Goal: Task Accomplishment & Management: Use online tool/utility

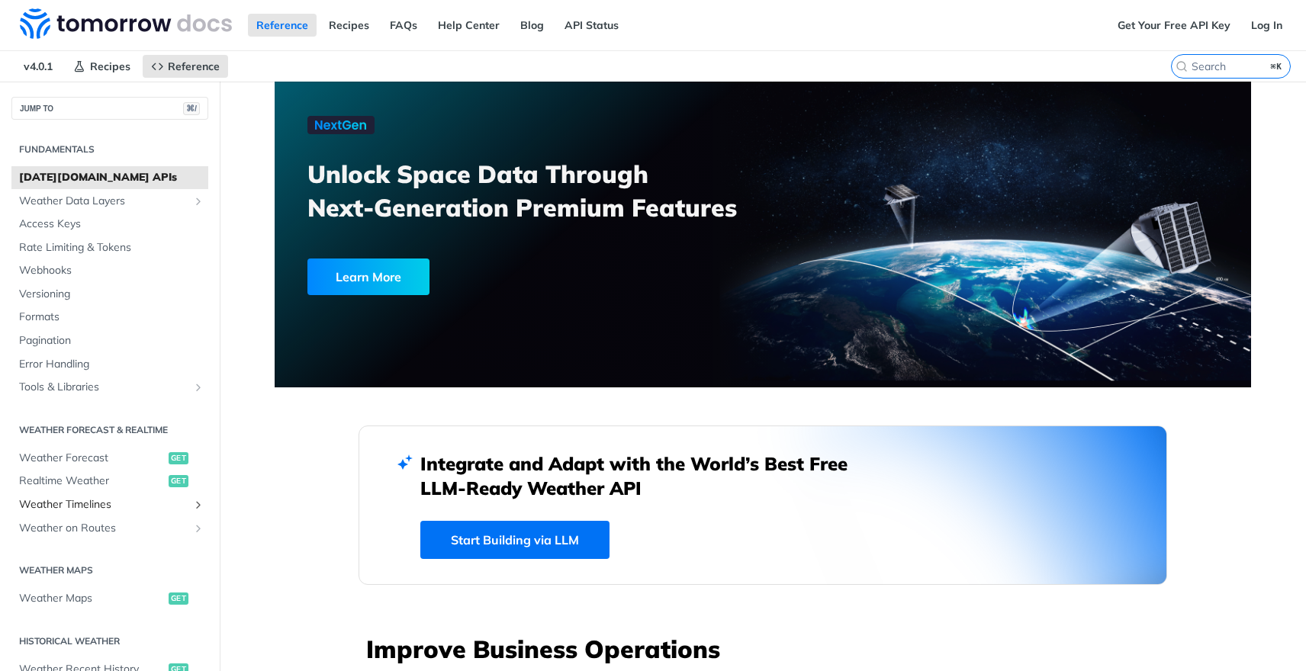
click at [86, 507] on span "Weather Timelines" at bounding box center [103, 504] width 169 height 15
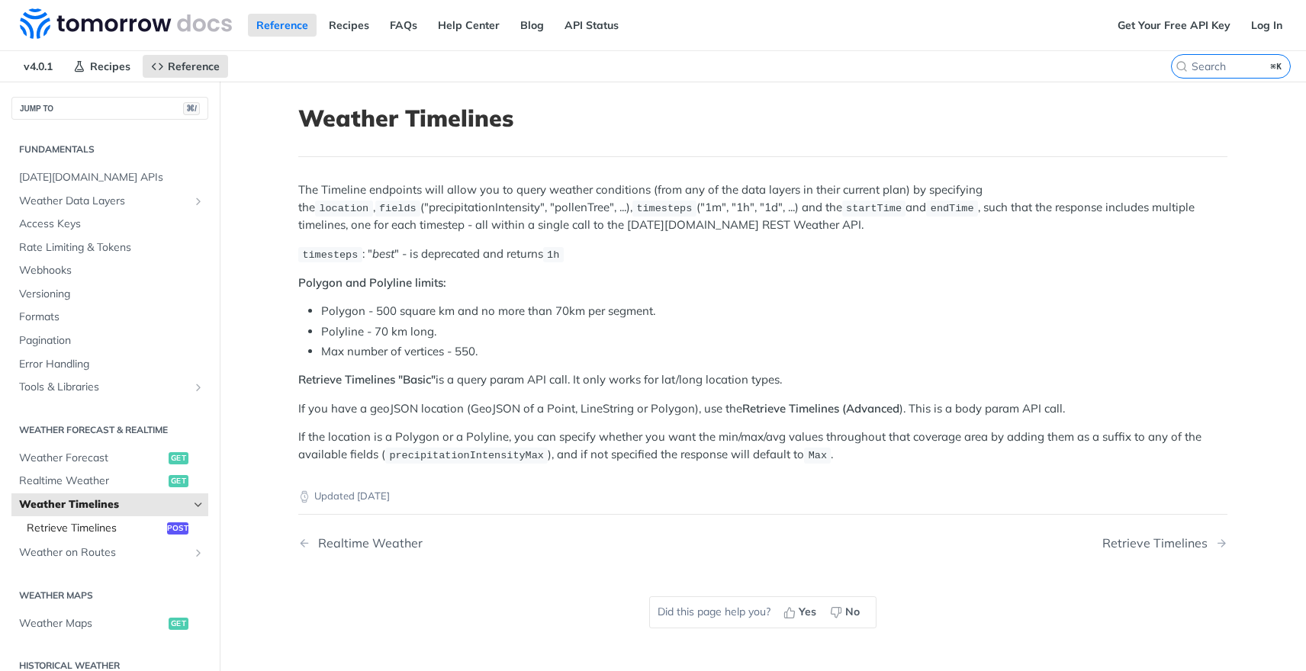
click at [113, 528] on span "Retrieve Timelines" at bounding box center [95, 528] width 137 height 15
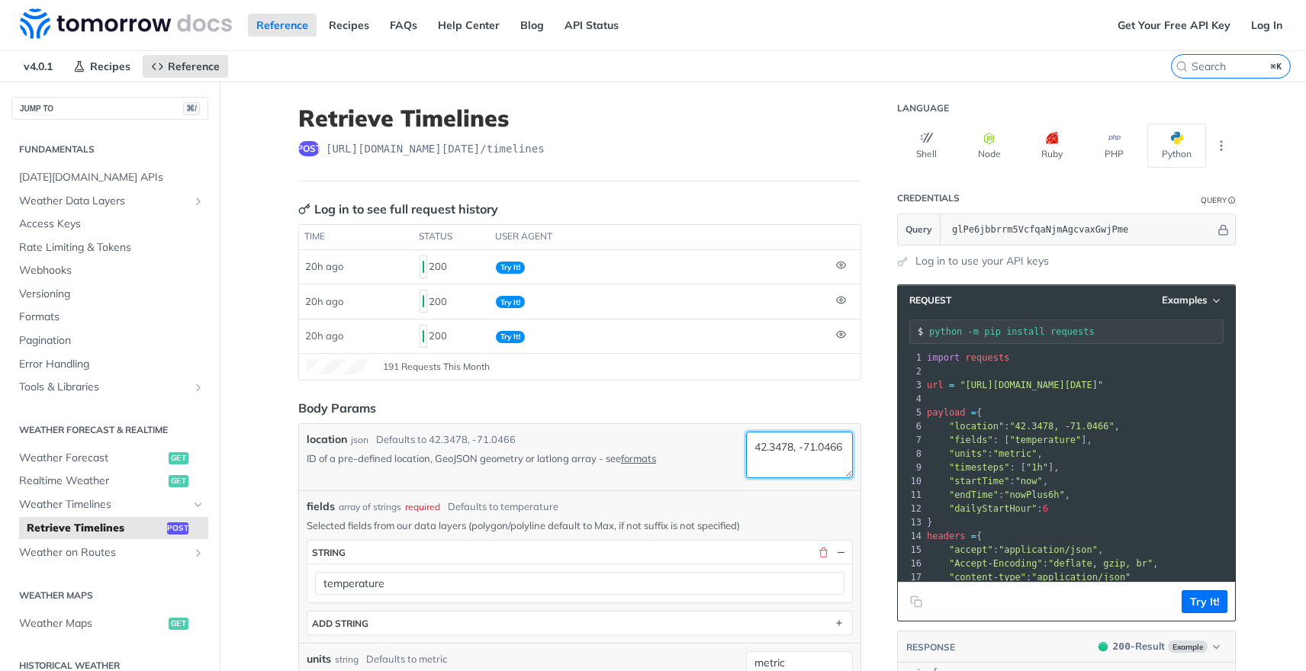
drag, startPoint x: 748, startPoint y: 449, endPoint x: 812, endPoint y: 463, distance: 65.7
click at [810, 462] on textarea "42.3478, -71.0466" at bounding box center [799, 455] width 107 height 47
paste textarea "8.8566, longitude: 2.3522"
drag, startPoint x: 802, startPoint y: 463, endPoint x: 722, endPoint y: 464, distance: 80.1
click at [723, 465] on div "location json Defaults to [GEOGRAPHIC_DATA] ID of a pre-defined location, GeoJS…" at bounding box center [580, 457] width 546 height 51
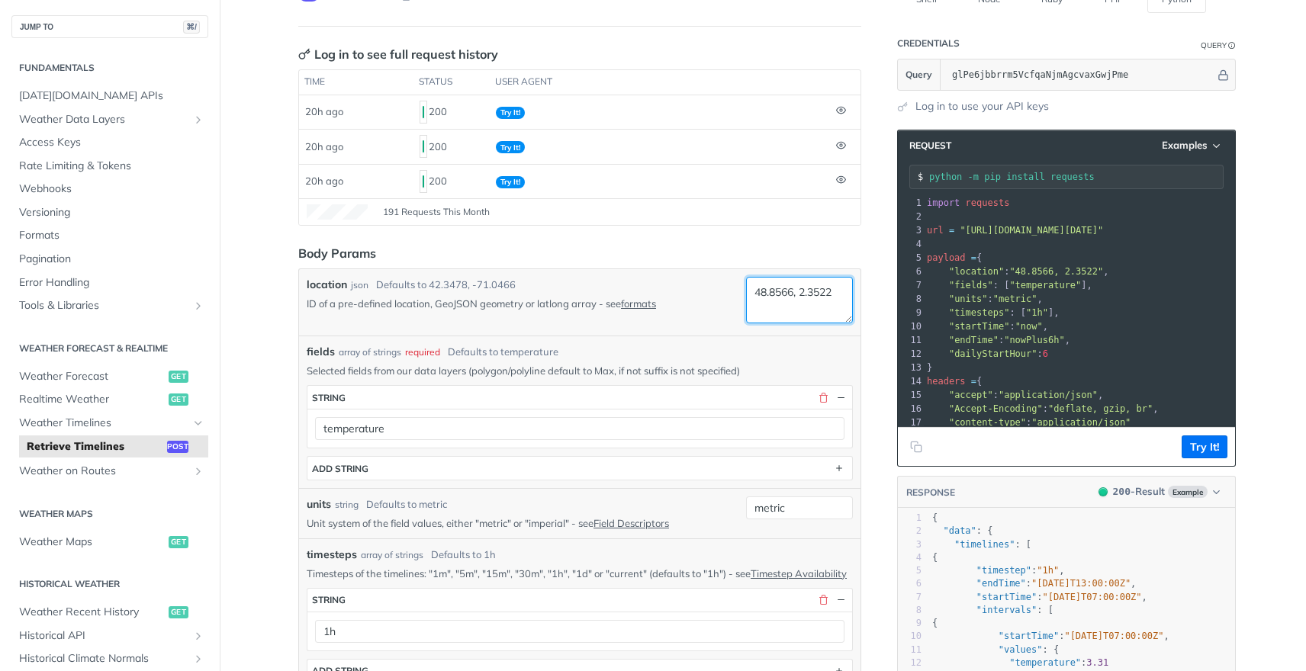
scroll to position [241, 0]
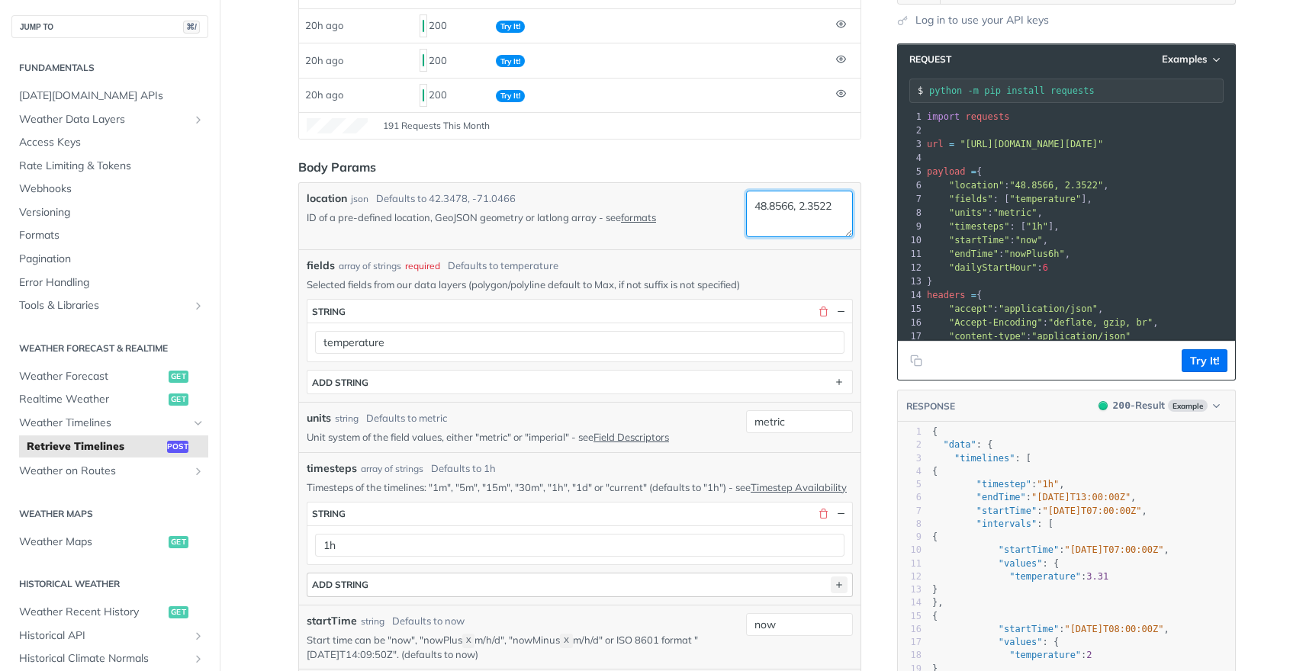
type textarea "48.8566, 2.3522"
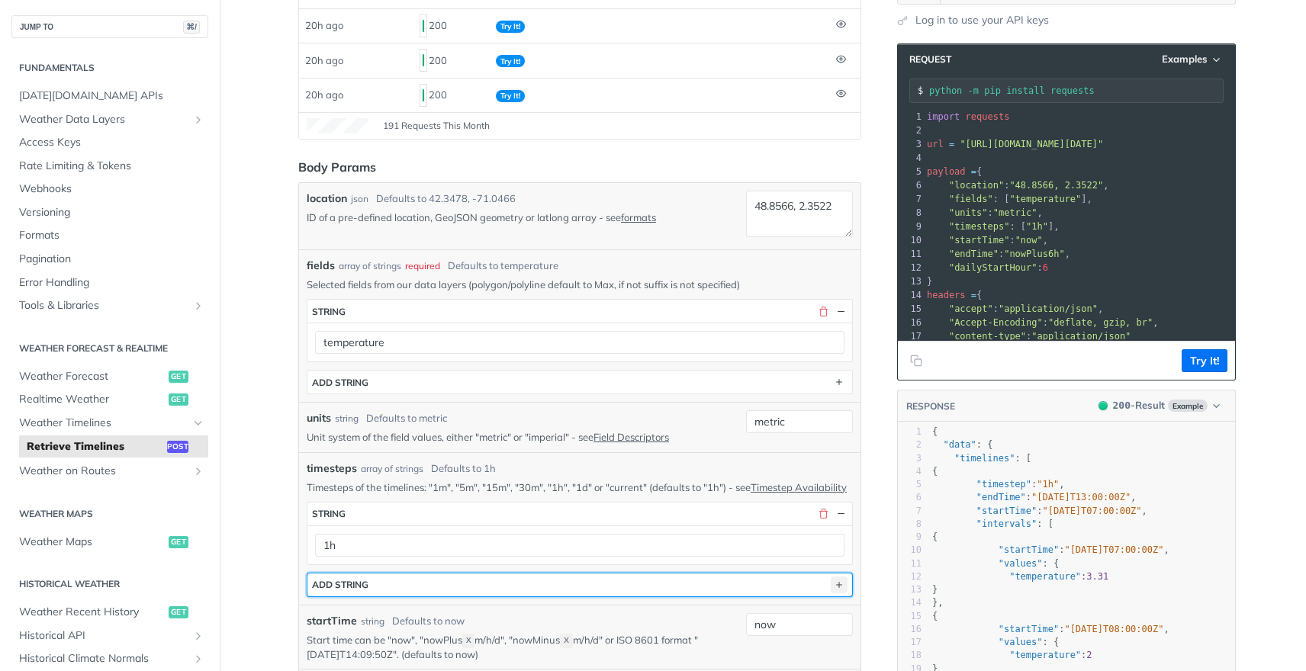
click at [839, 594] on icon "button" at bounding box center [839, 585] width 17 height 17
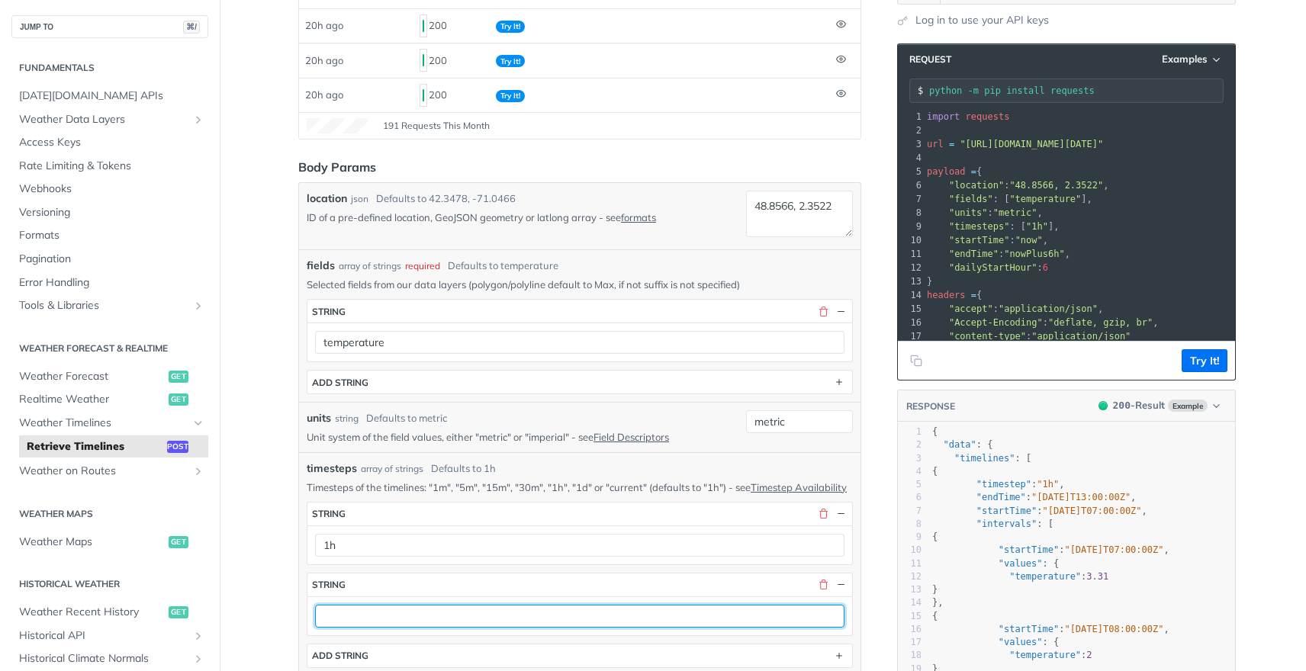
click at [327, 628] on input "text" at bounding box center [580, 616] width 530 height 23
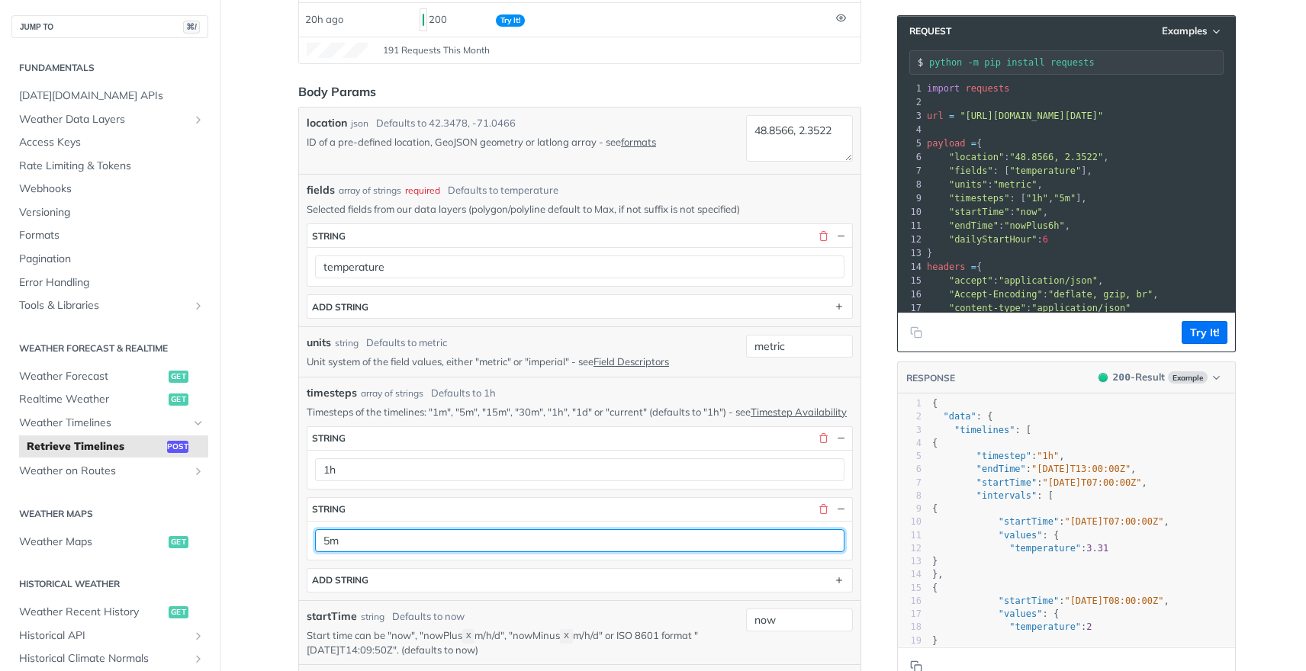
scroll to position [369, 0]
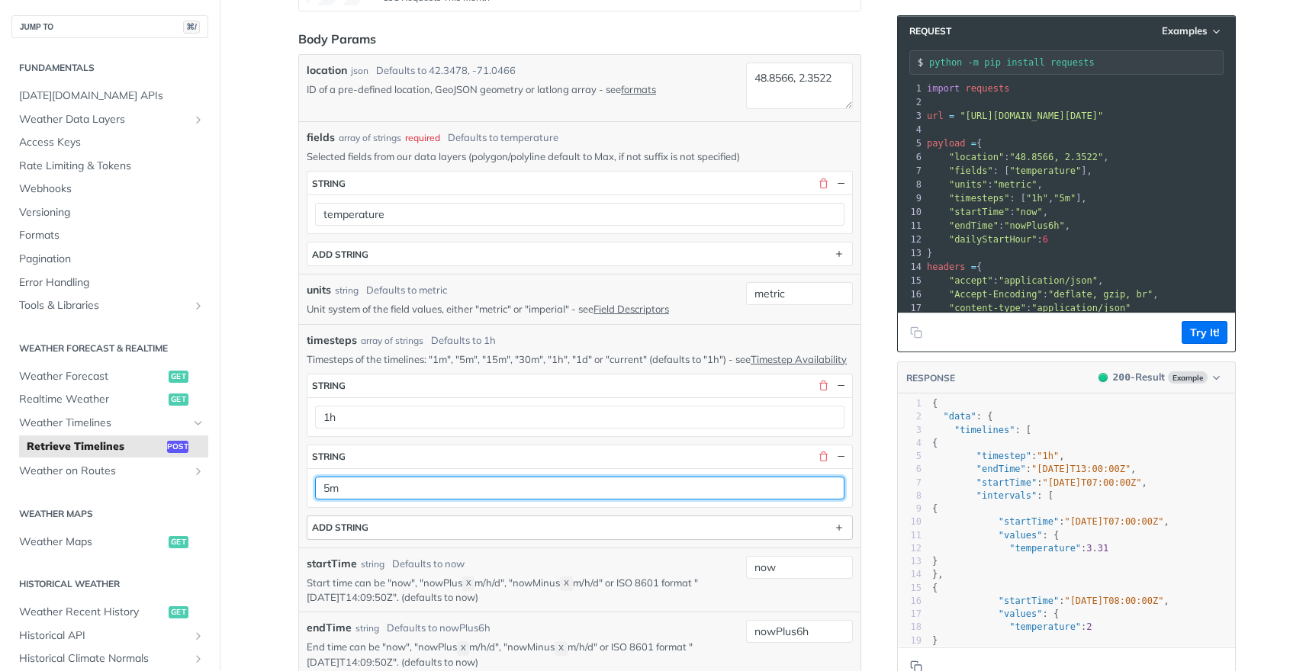
type input "5m"
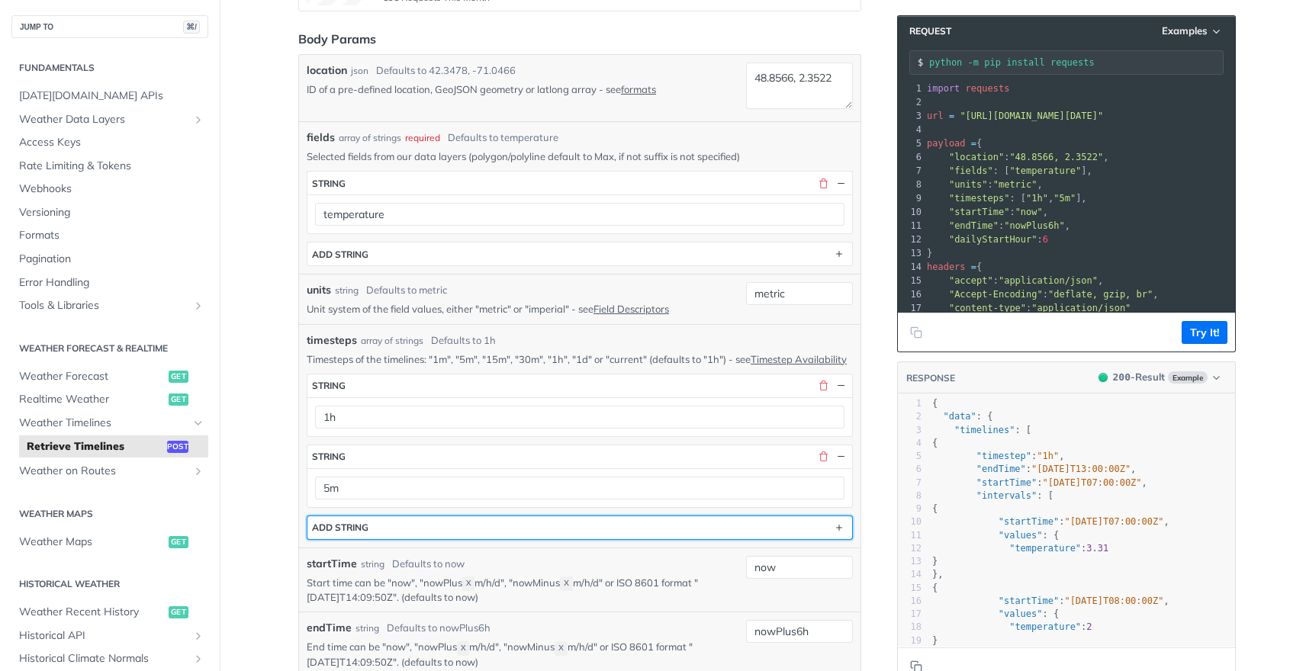
click at [822, 536] on button "ADD string" at bounding box center [579, 528] width 545 height 23
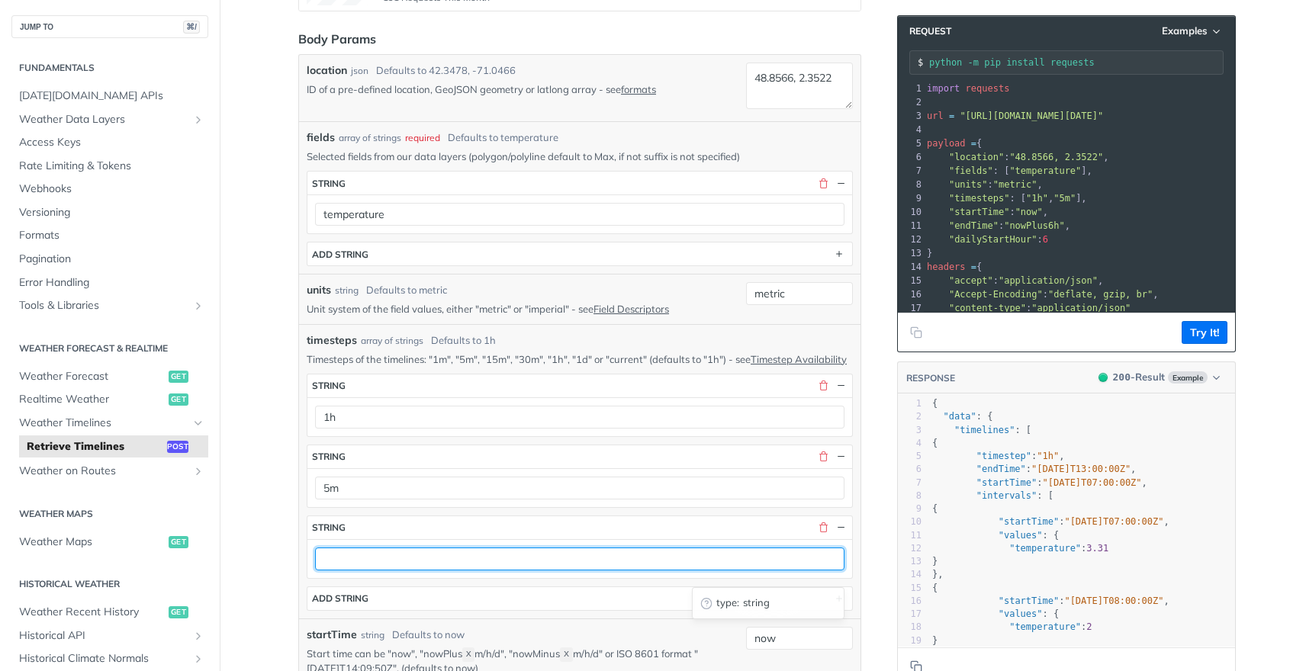
click at [407, 571] on input "text" at bounding box center [580, 559] width 530 height 23
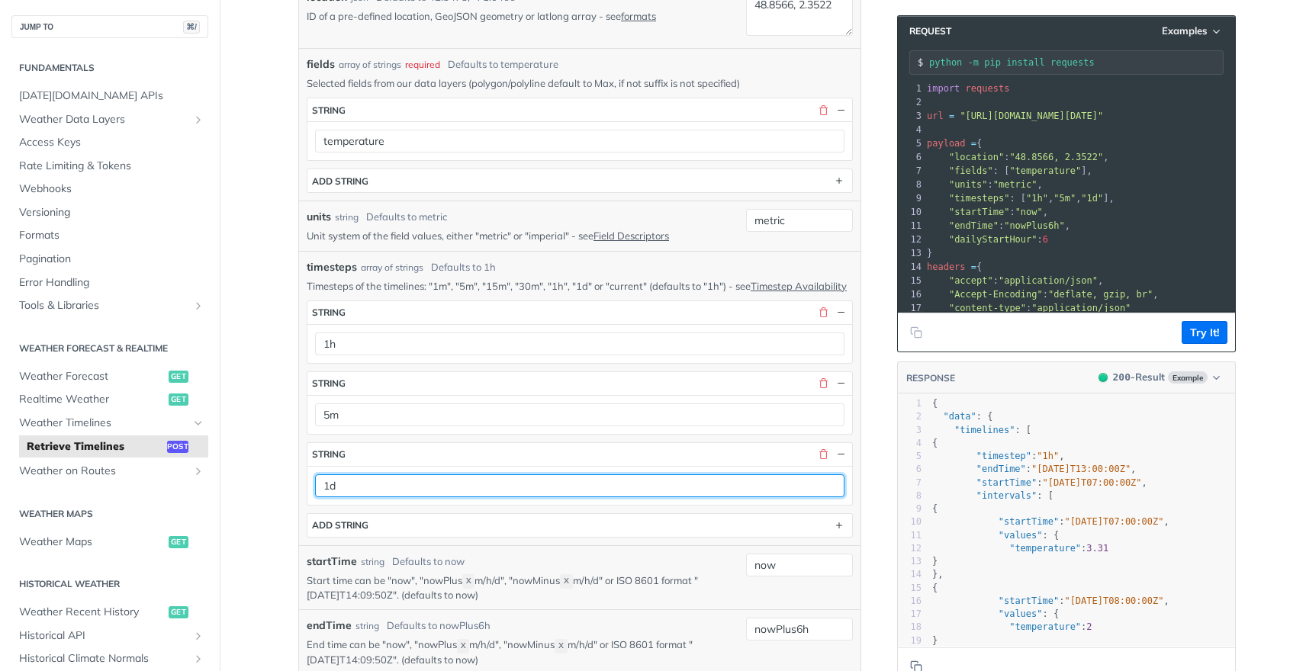
scroll to position [458, 0]
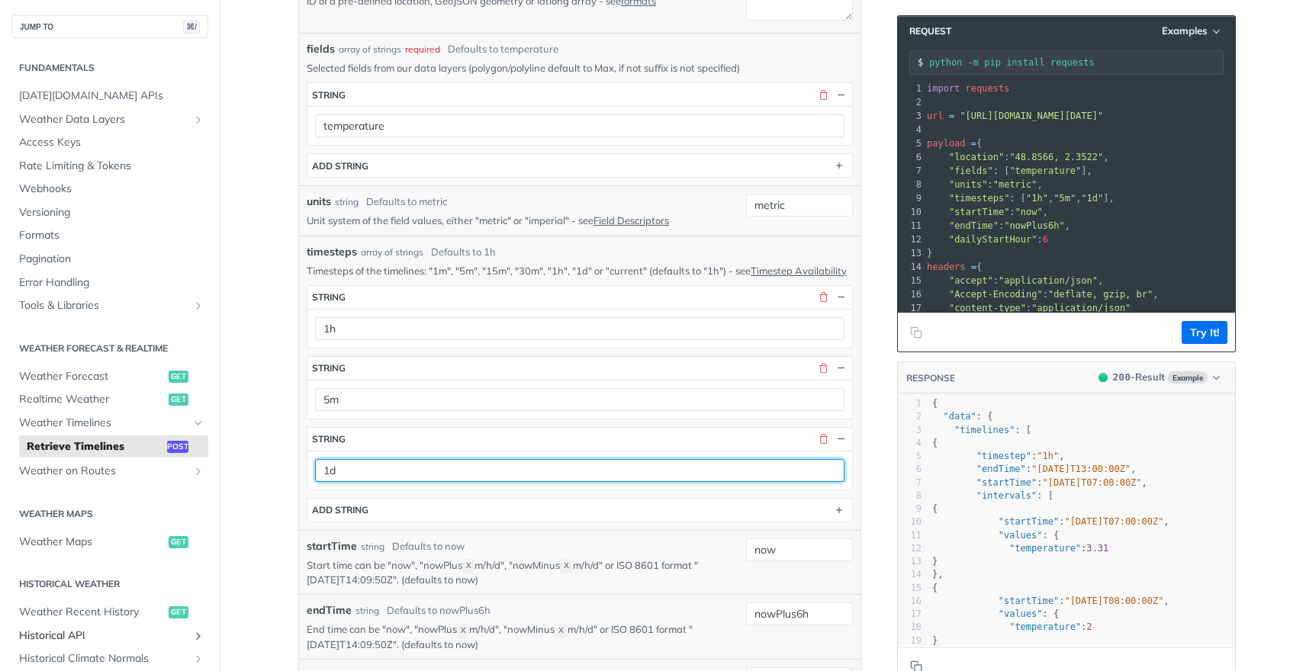
type input "1d"
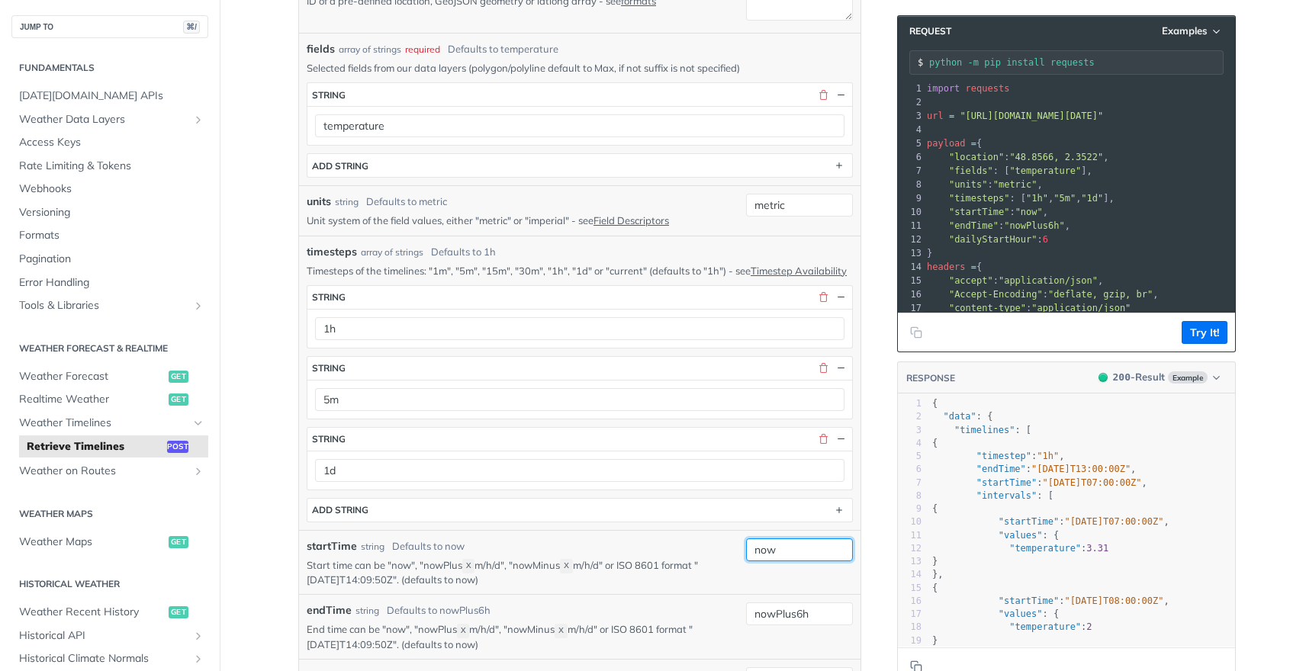
drag, startPoint x: 779, startPoint y: 568, endPoint x: 655, endPoint y: 555, distance: 125.1
click at [655, 555] on div "startTime string Defaults to now Start time can be "now", "nowPlus X m/h/d", "n…" at bounding box center [580, 563] width 546 height 49
paste input "[DATE]T00:00:00Z"
type input "[DATE]T00:00:00Z"
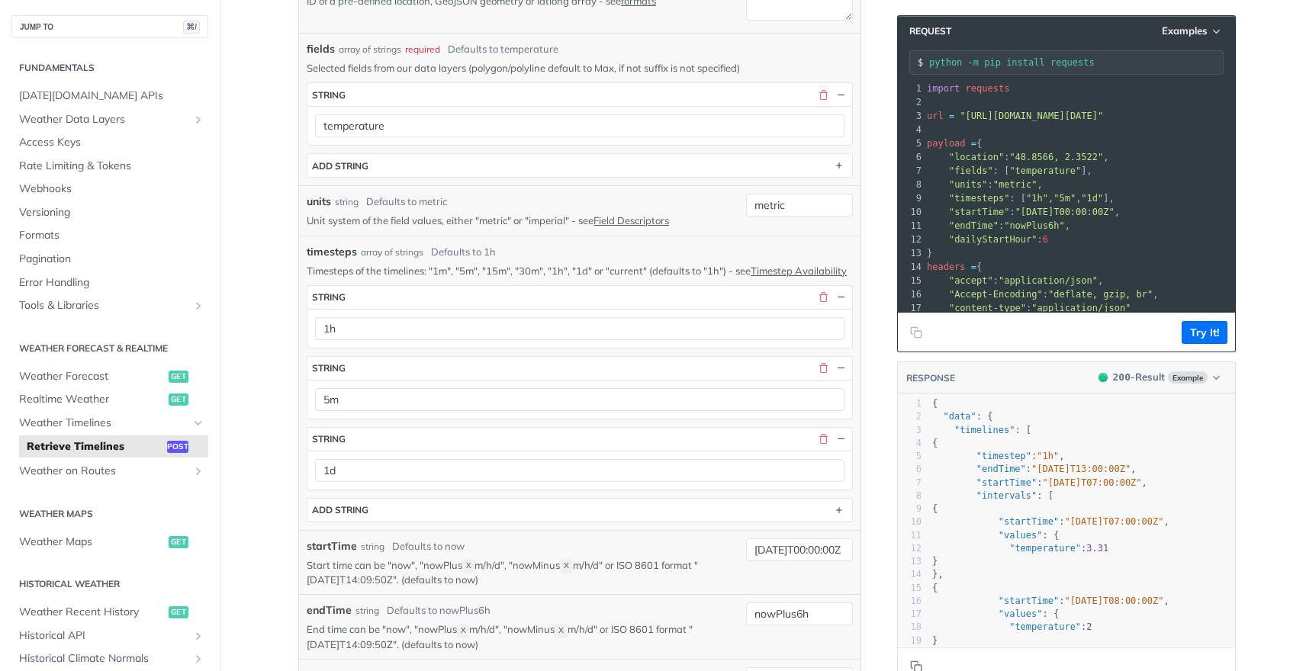
scroll to position [0, 0]
drag, startPoint x: 814, startPoint y: 633, endPoint x: 715, endPoint y: 629, distance: 99.3
click at [715, 629] on div "endTime string Defaults to nowPlus6h End time can be "now", "nowPlus X m/h/d", …" at bounding box center [580, 627] width 546 height 49
paste input "[DATE]T00:00:00Z"
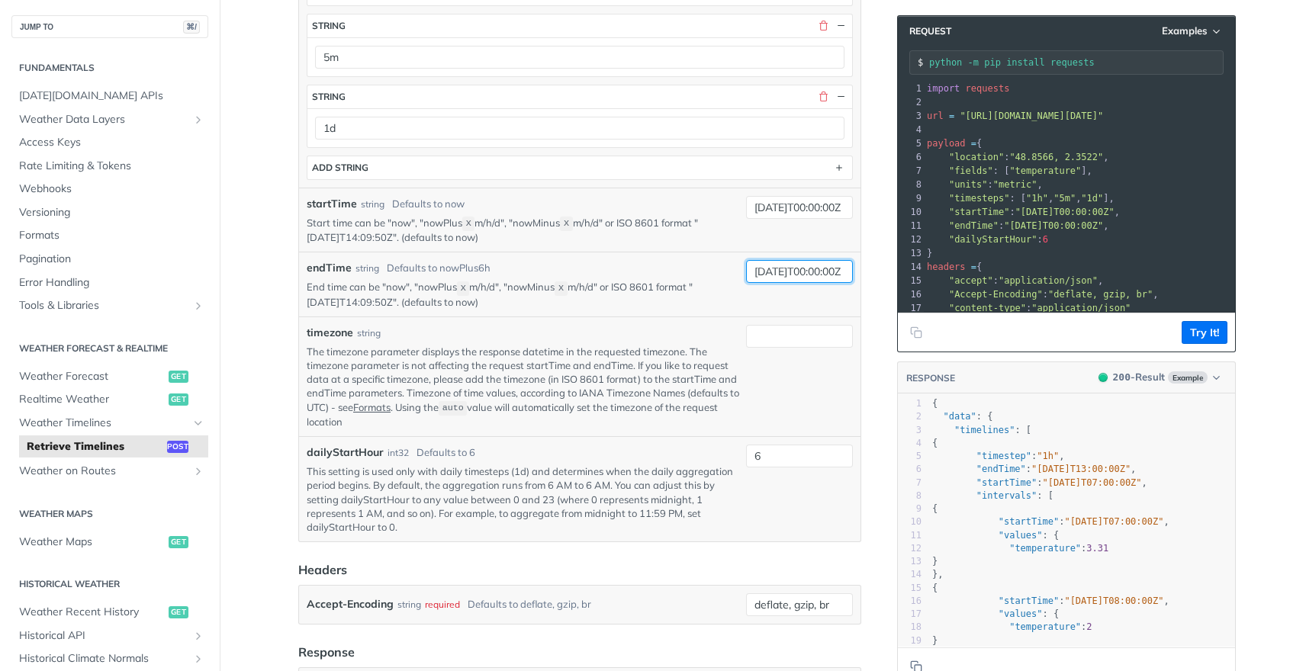
scroll to position [808, 0]
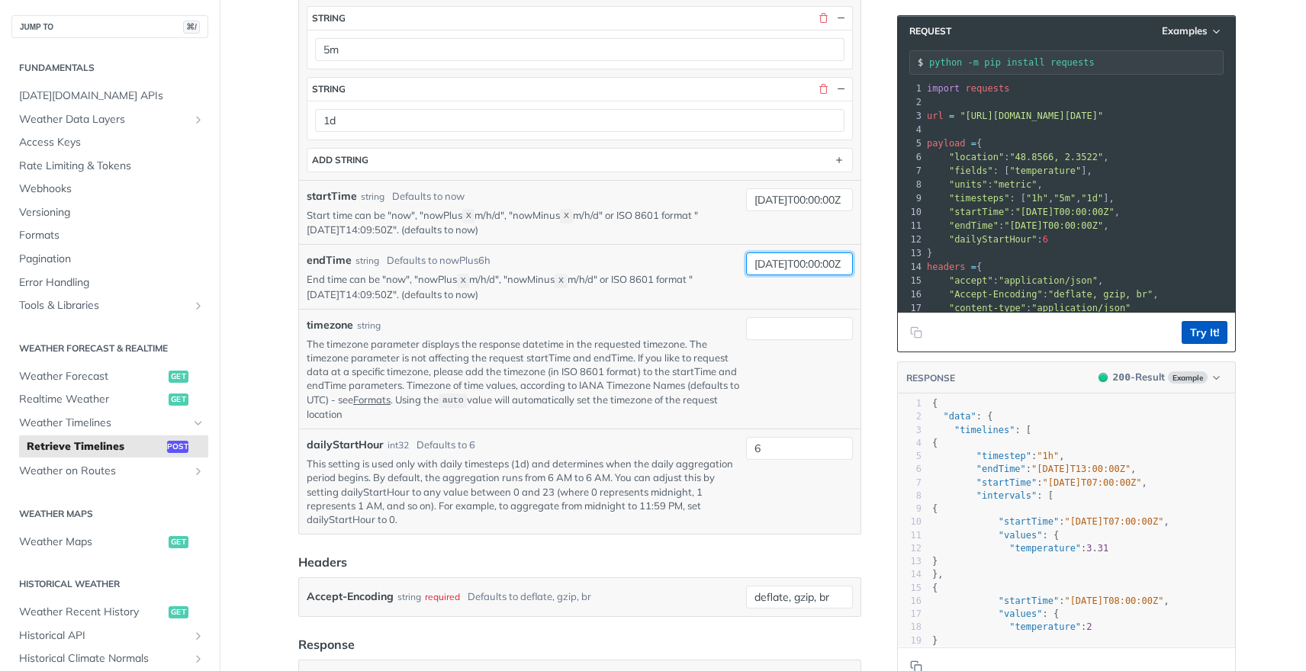
type input "[DATE]T00:00:00Z"
click at [1205, 329] on button "Try It!" at bounding box center [1205, 332] width 46 height 23
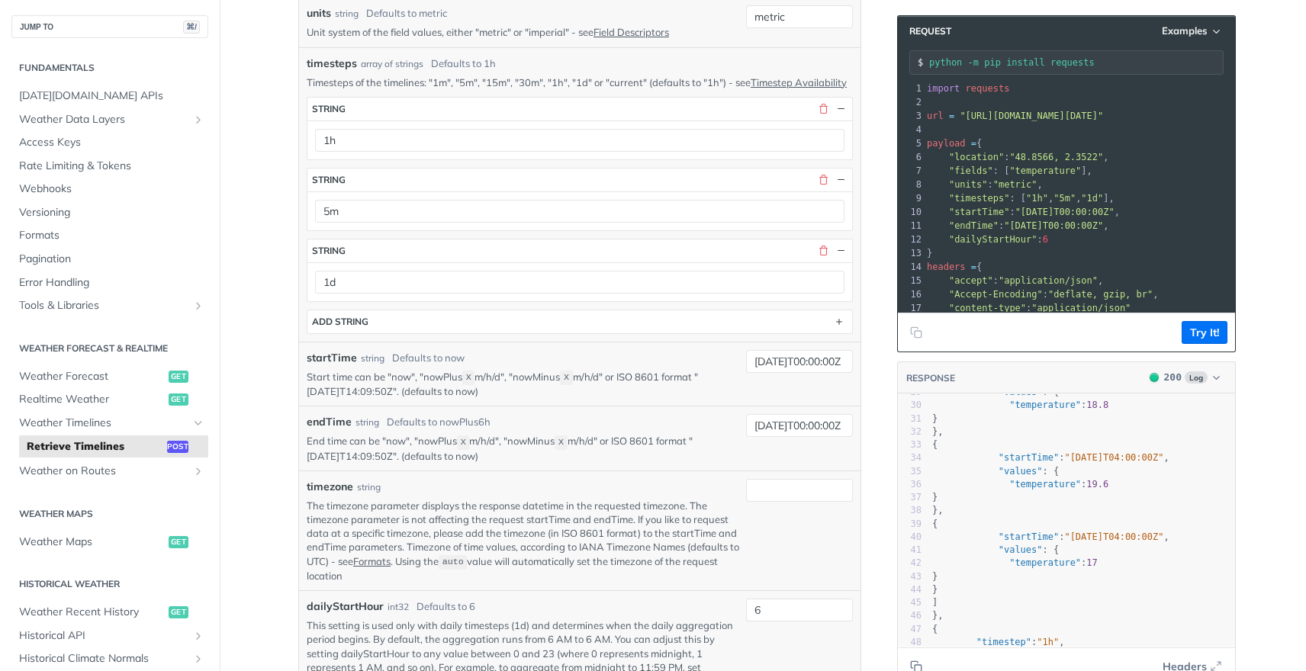
scroll to position [0, 0]
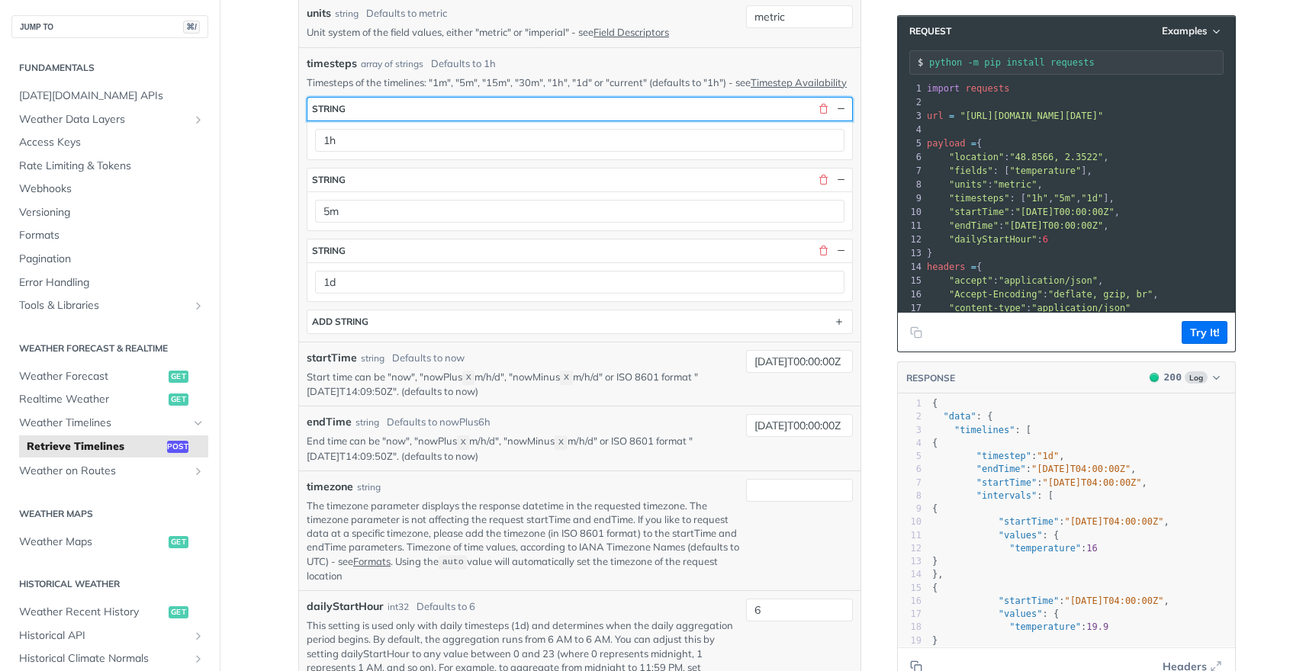
click at [816, 121] on button "string" at bounding box center [579, 109] width 545 height 23
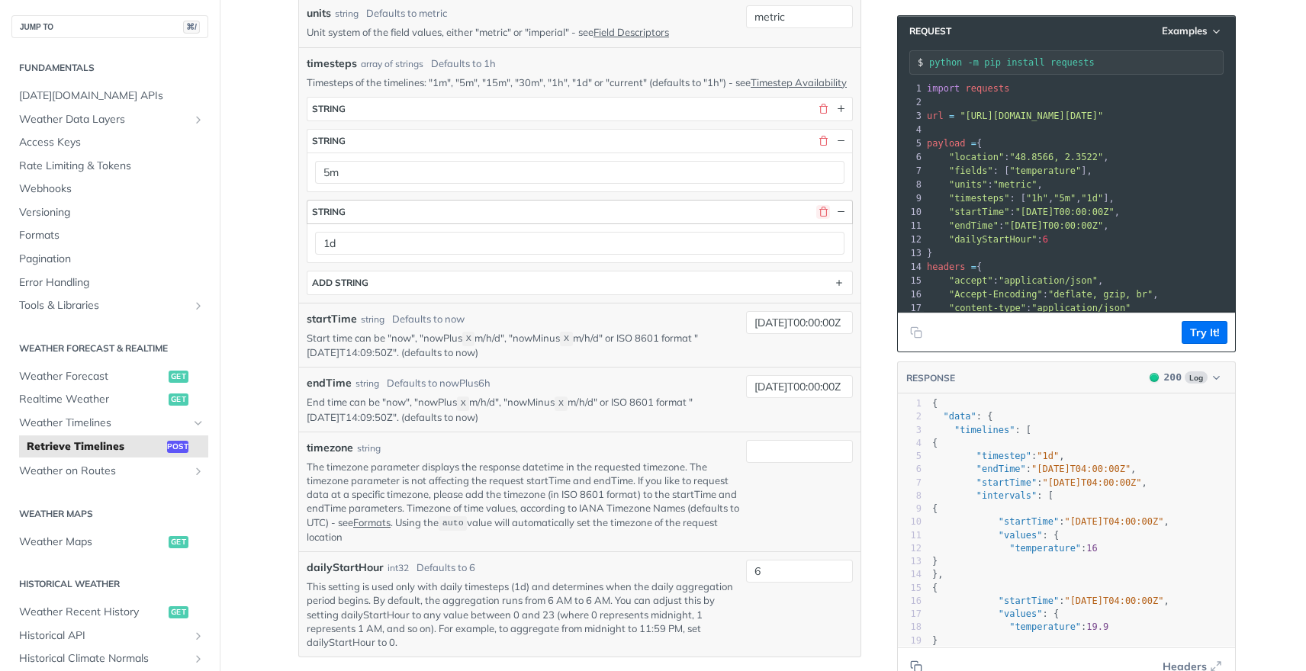
click at [817, 219] on button "button" at bounding box center [823, 212] width 14 height 14
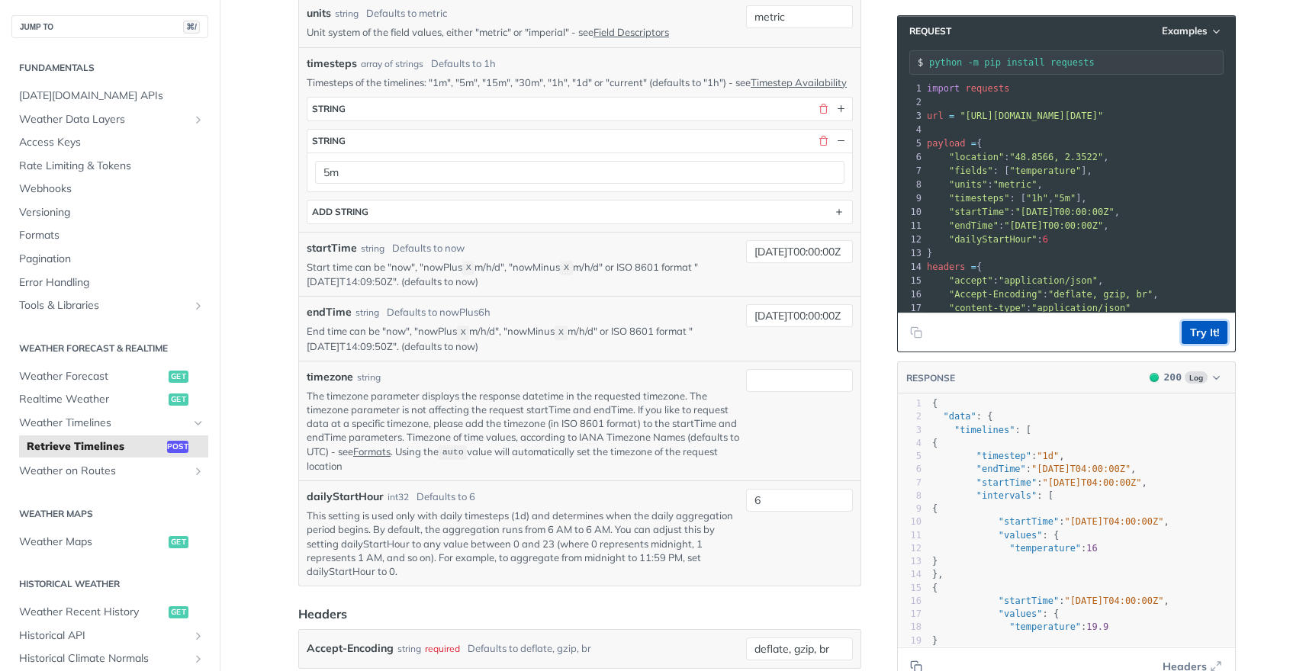
click at [1207, 340] on button "Try It!" at bounding box center [1205, 332] width 46 height 23
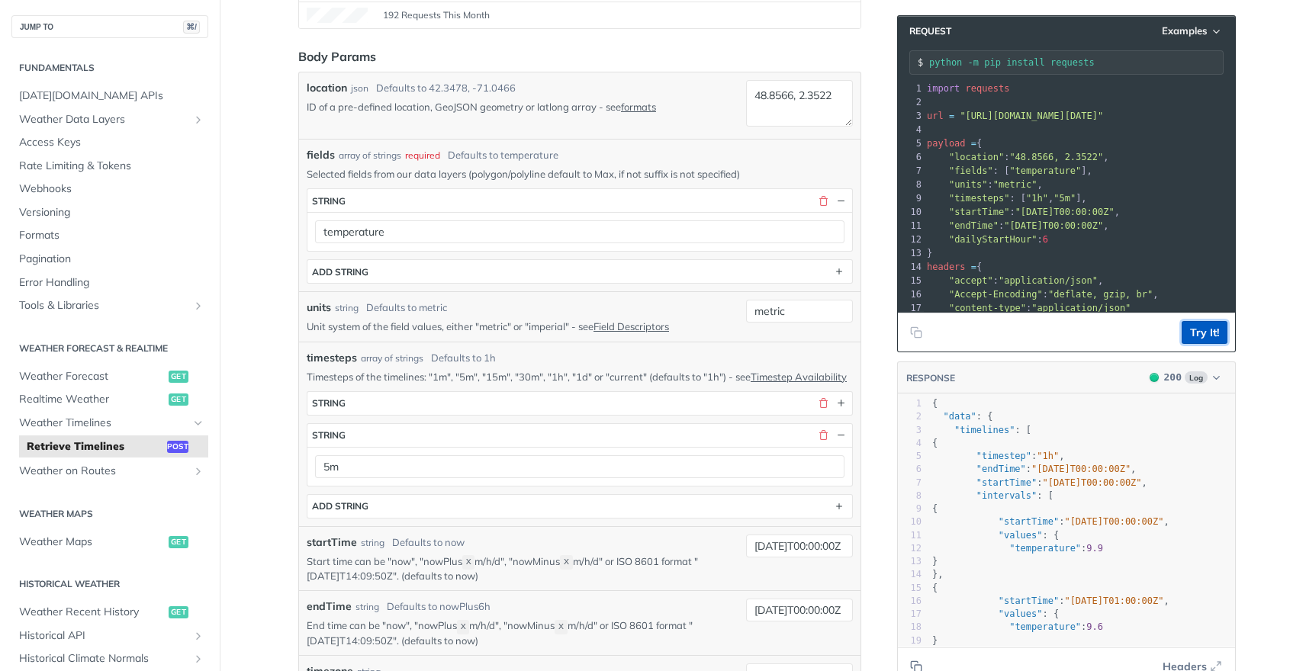
click at [1197, 333] on button "Try It!" at bounding box center [1205, 332] width 46 height 23
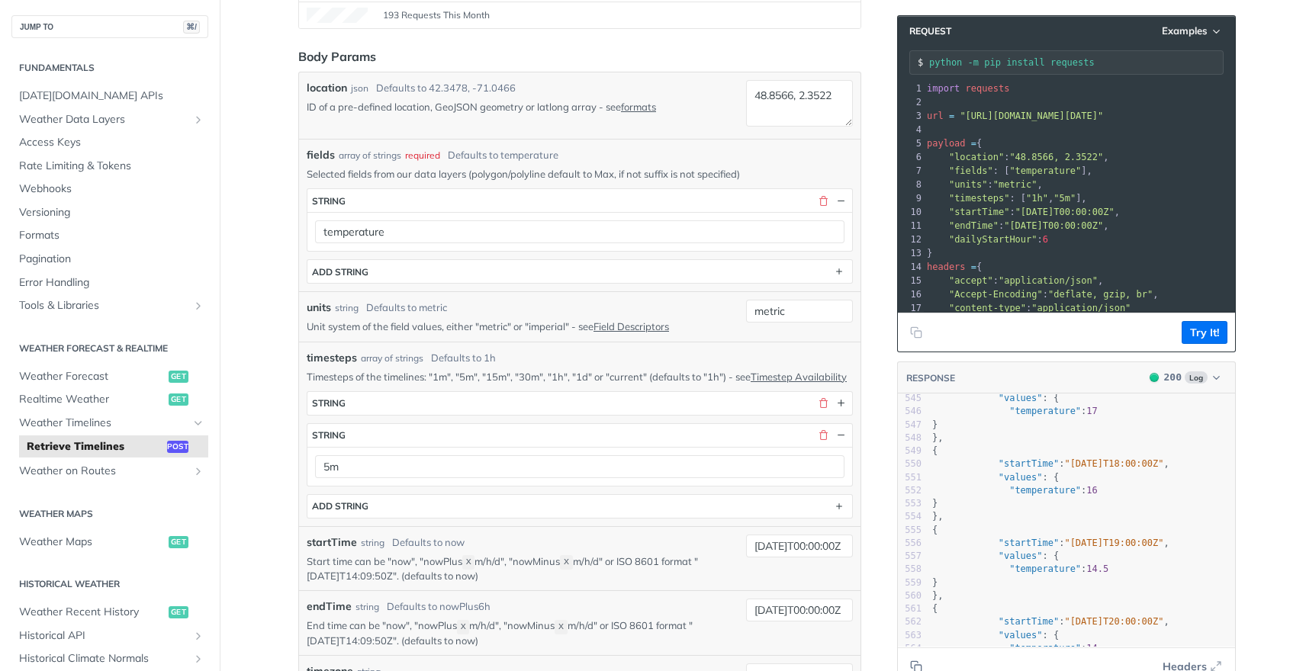
drag, startPoint x: 1229, startPoint y: 482, endPoint x: 1225, endPoint y: 461, distance: 21.7
click at [1234, 461] on div at bounding box center [1234, 520] width 1 height 253
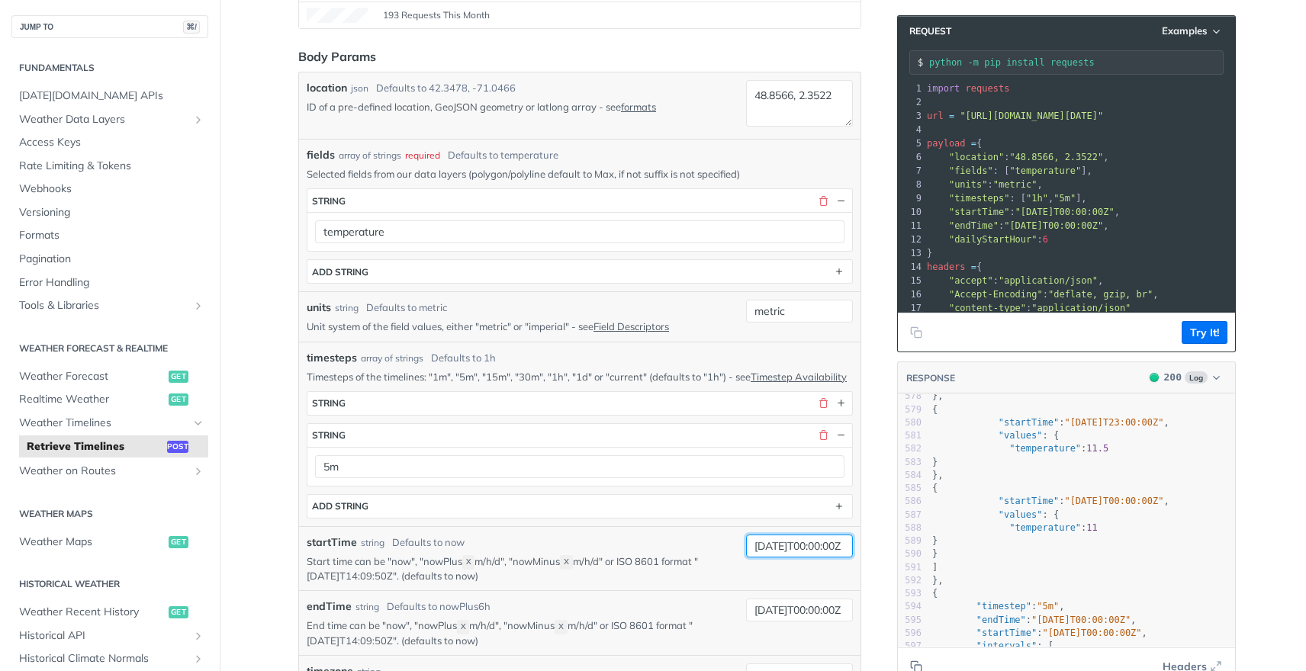
drag, startPoint x: 742, startPoint y: 560, endPoint x: 969, endPoint y: 571, distance: 226.9
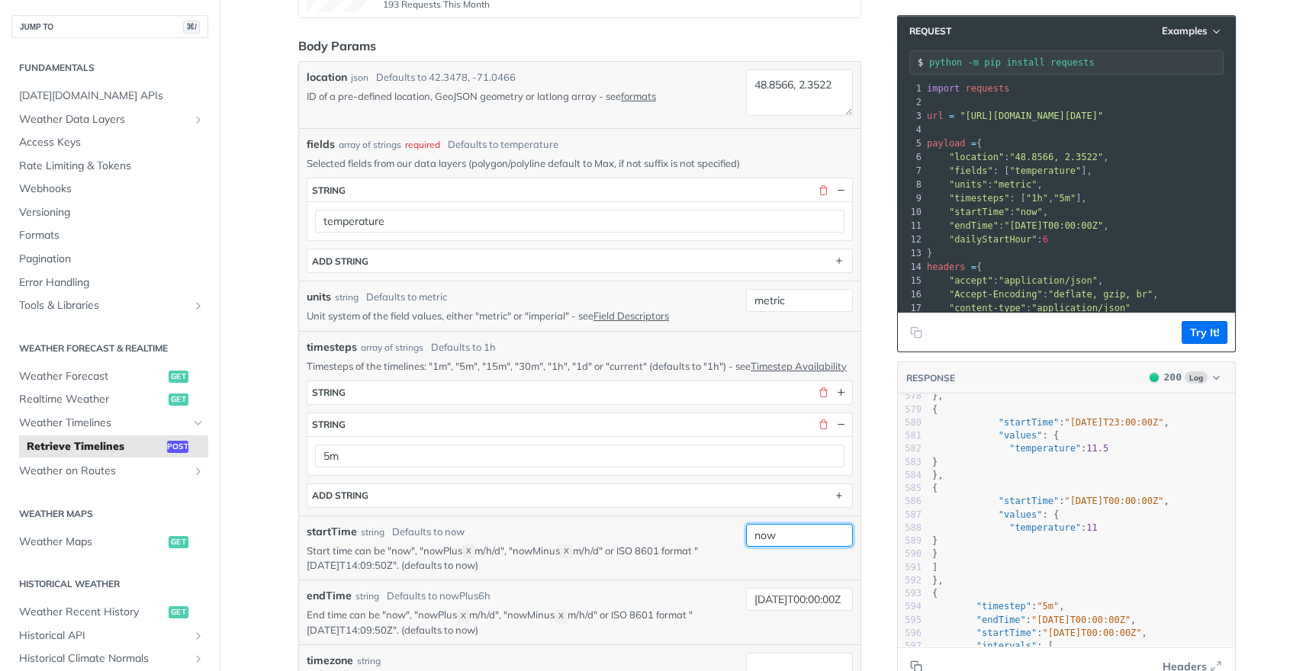
type input "now"
drag, startPoint x: 413, startPoint y: 630, endPoint x: 462, endPoint y: 632, distance: 48.9
click at [462, 632] on p "End time can be "now", "nowPlus X m/h/d", "nowMinus X m/h/d" or ISO 8601 format…" at bounding box center [523, 622] width 433 height 29
copy p "nowPlus X"
drag, startPoint x: 745, startPoint y: 609, endPoint x: 884, endPoint y: 608, distance: 138.1
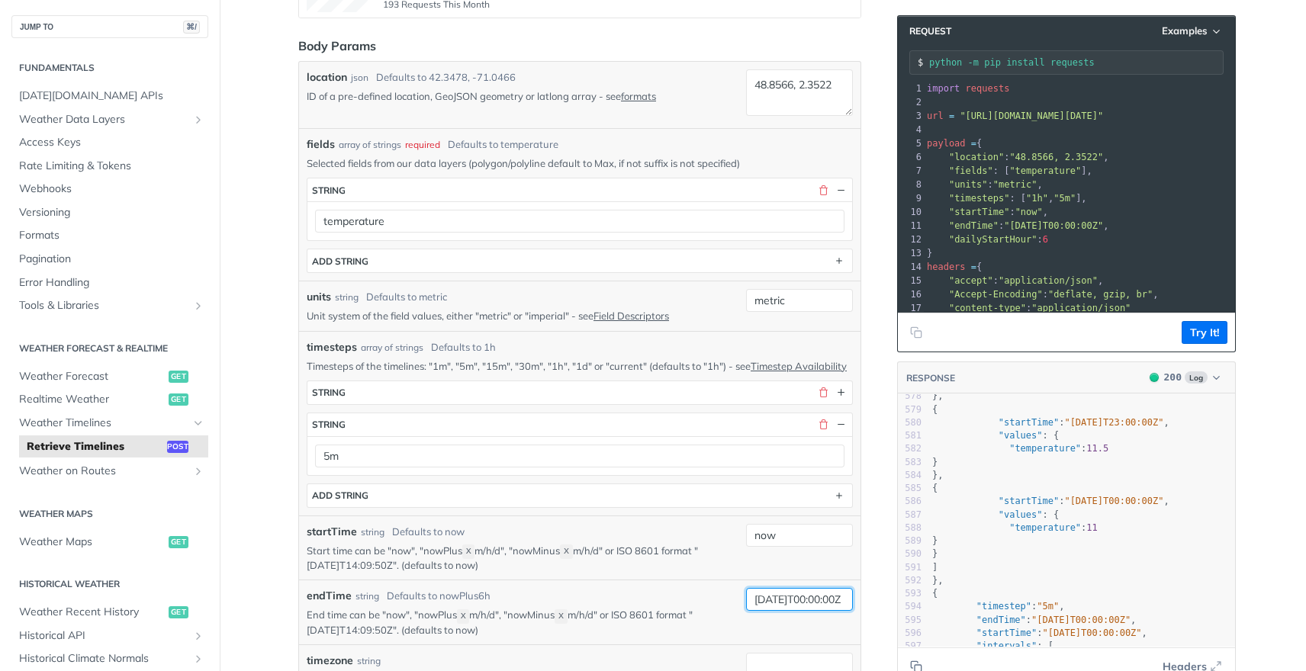
paste input "nowPlusX"
type input "nowPlus8h"
click at [1199, 340] on button "Try It!" at bounding box center [1205, 332] width 46 height 23
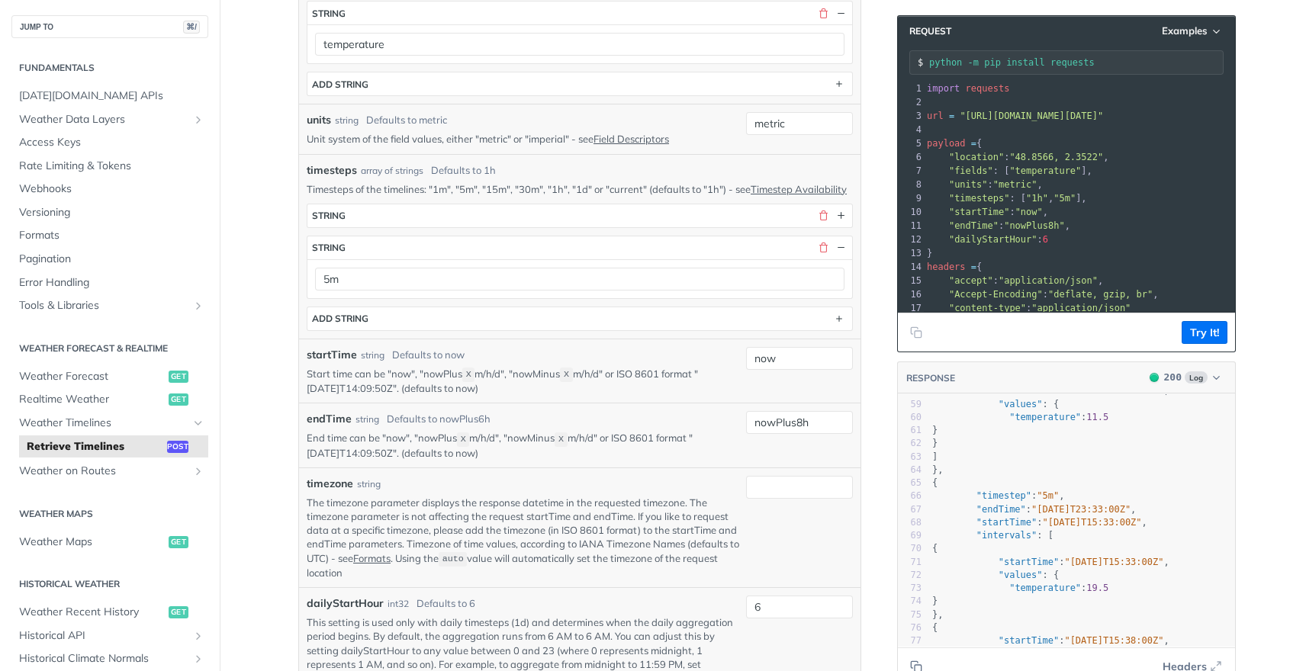
scroll to position [763, 0]
drag, startPoint x: 784, startPoint y: 374, endPoint x: 699, endPoint y: 371, distance: 85.5
click at [699, 371] on div "startTime string Defaults to now Start time can be "now", "nowPlus X m/h/d", "n…" at bounding box center [580, 371] width 546 height 49
paste input "[DATE]T00:00:00Z"
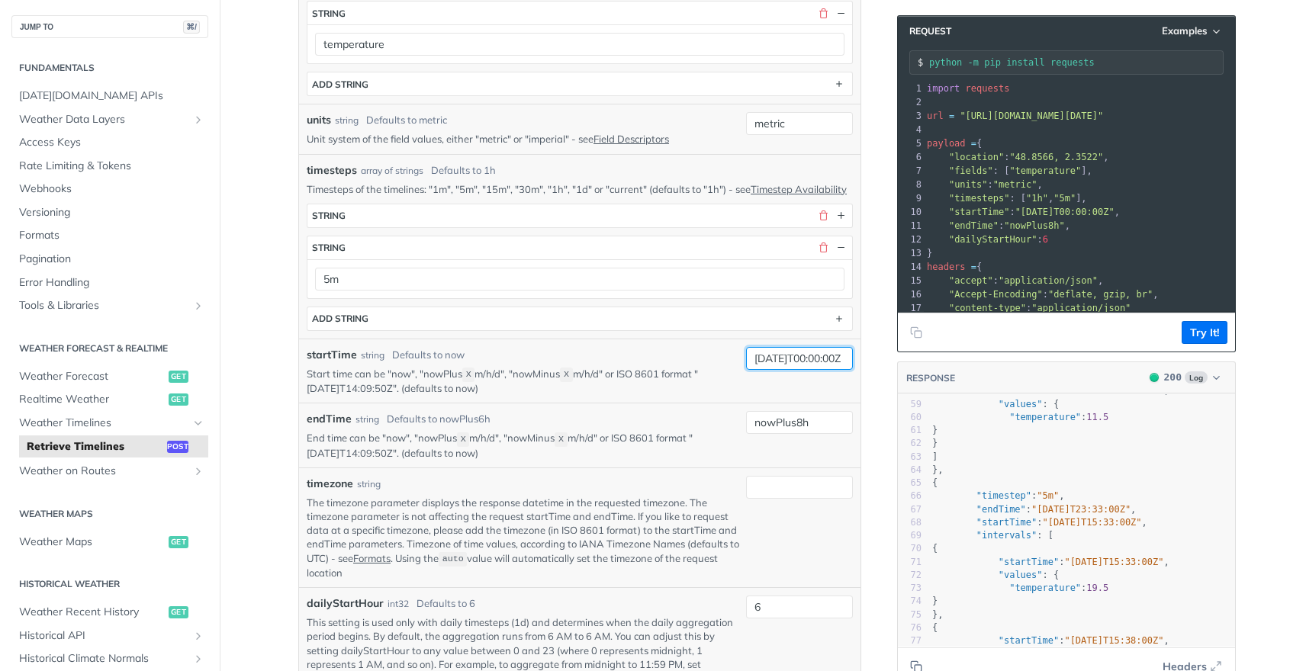
type input "[DATE]T00:00:00Z"
drag, startPoint x: 813, startPoint y: 433, endPoint x: 674, endPoint y: 417, distance: 139.0
click at [674, 417] on div "endTime string Defaults to nowPlus6h End time can be "now", "nowPlus X m/h/d", …" at bounding box center [580, 435] width 562 height 65
paste input "[DATE]T00:00:00Z"
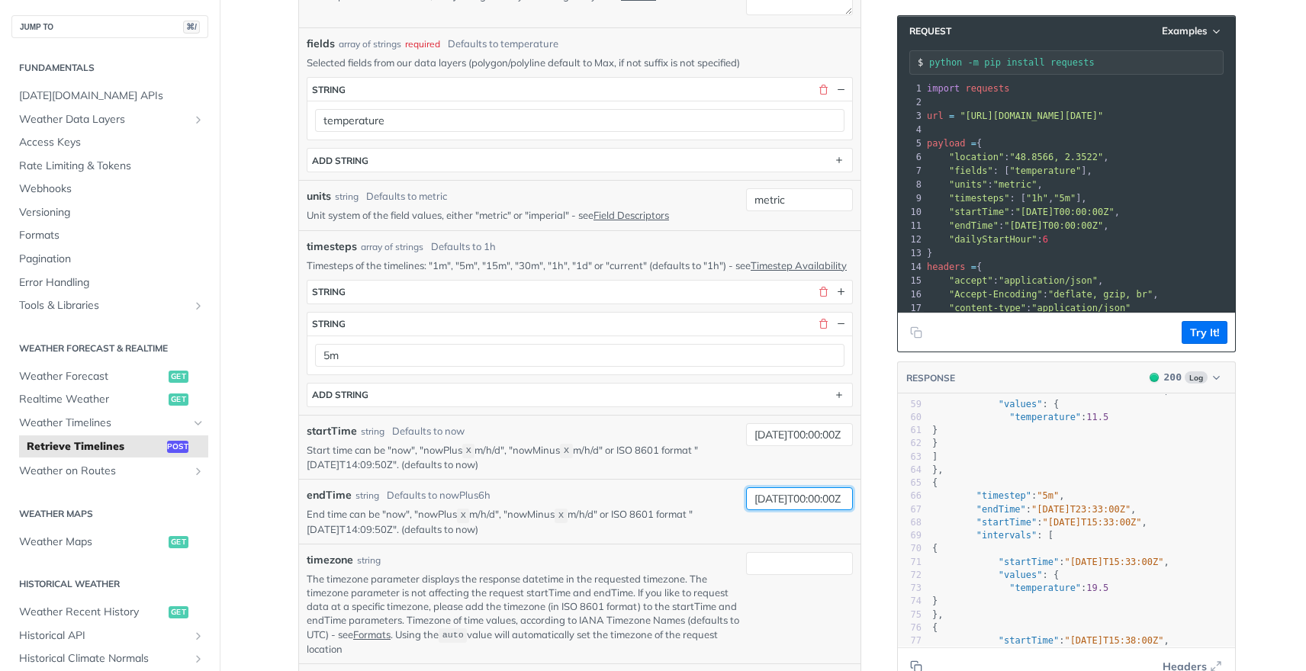
scroll to position [441, 0]
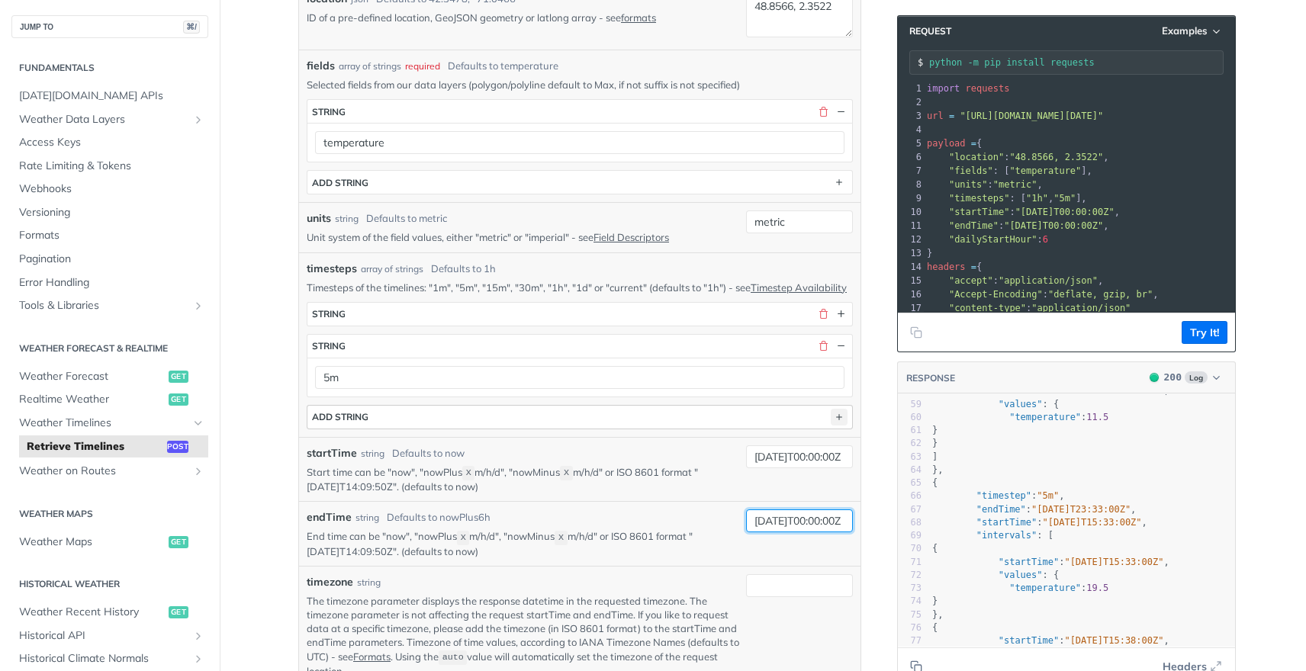
type input "[DATE]T00:00:00Z"
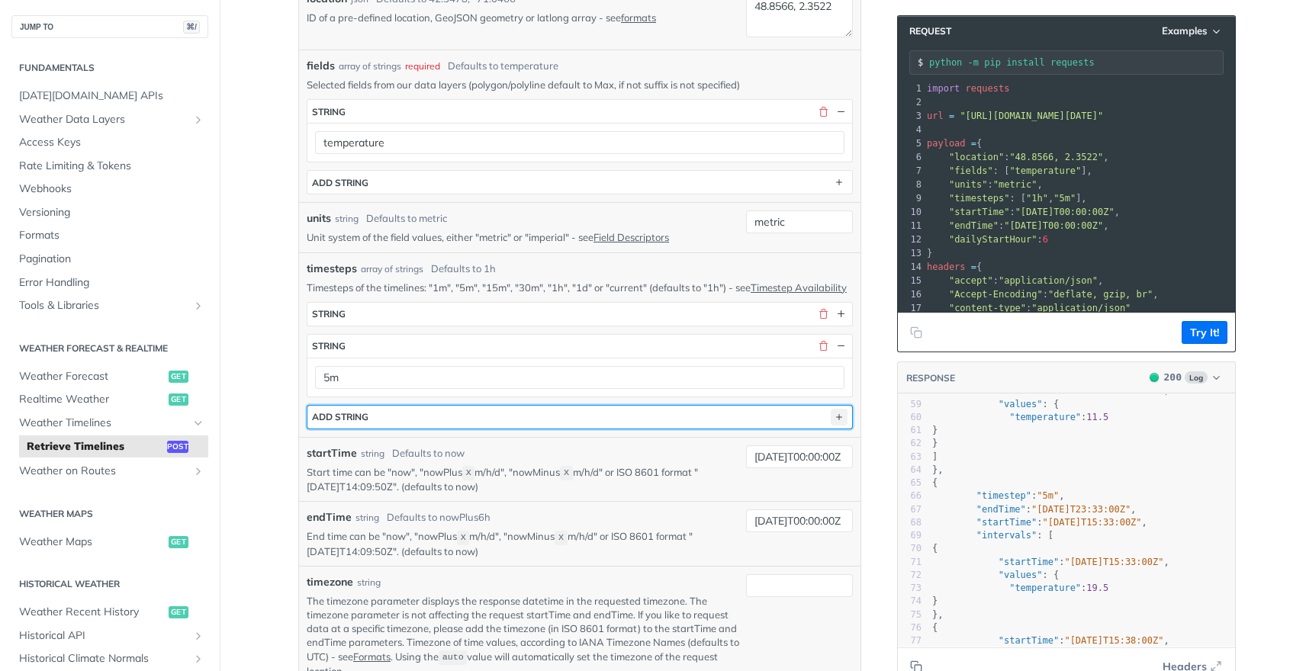
click at [839, 426] on icon "button" at bounding box center [839, 417] width 17 height 17
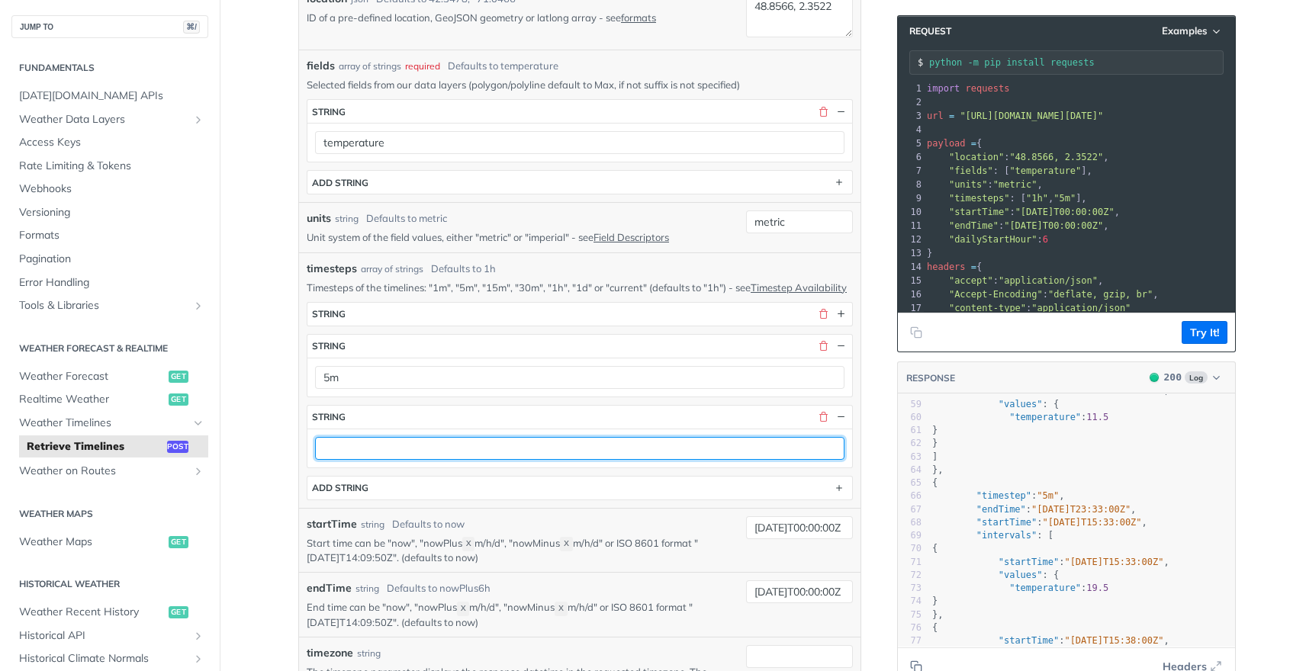
click at [350, 460] on input "text" at bounding box center [580, 448] width 530 height 23
type input "1h"
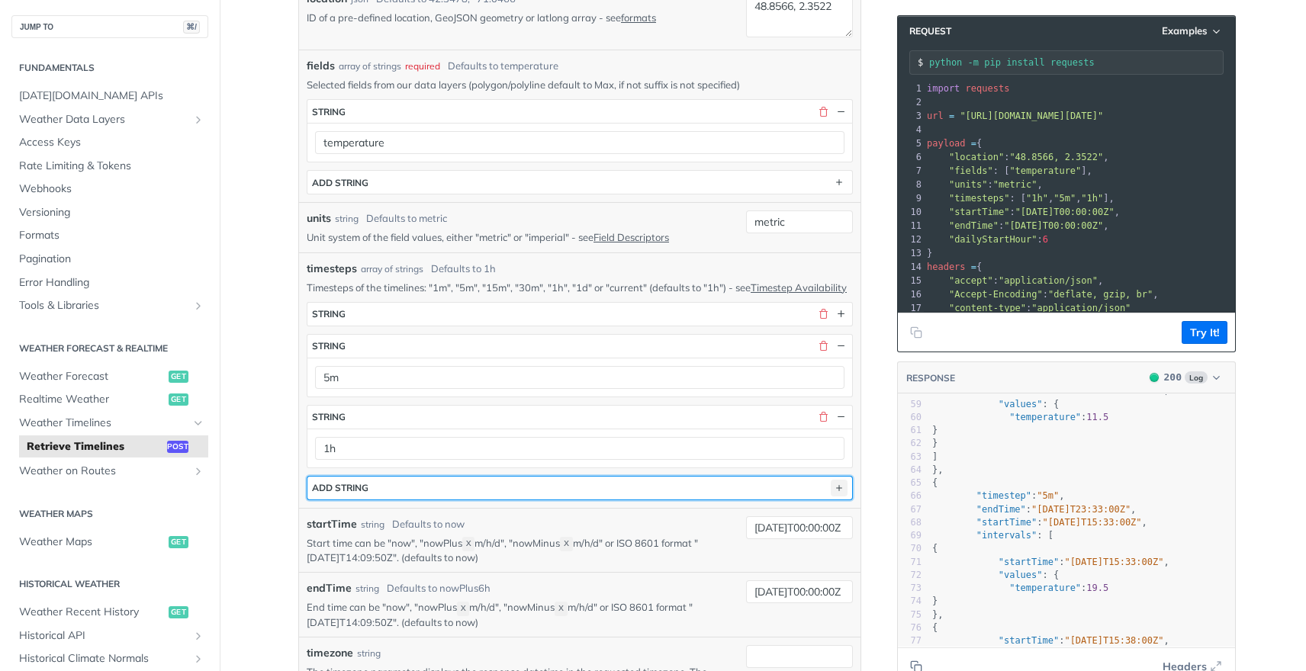
click at [832, 497] on icon "button" at bounding box center [839, 488] width 17 height 17
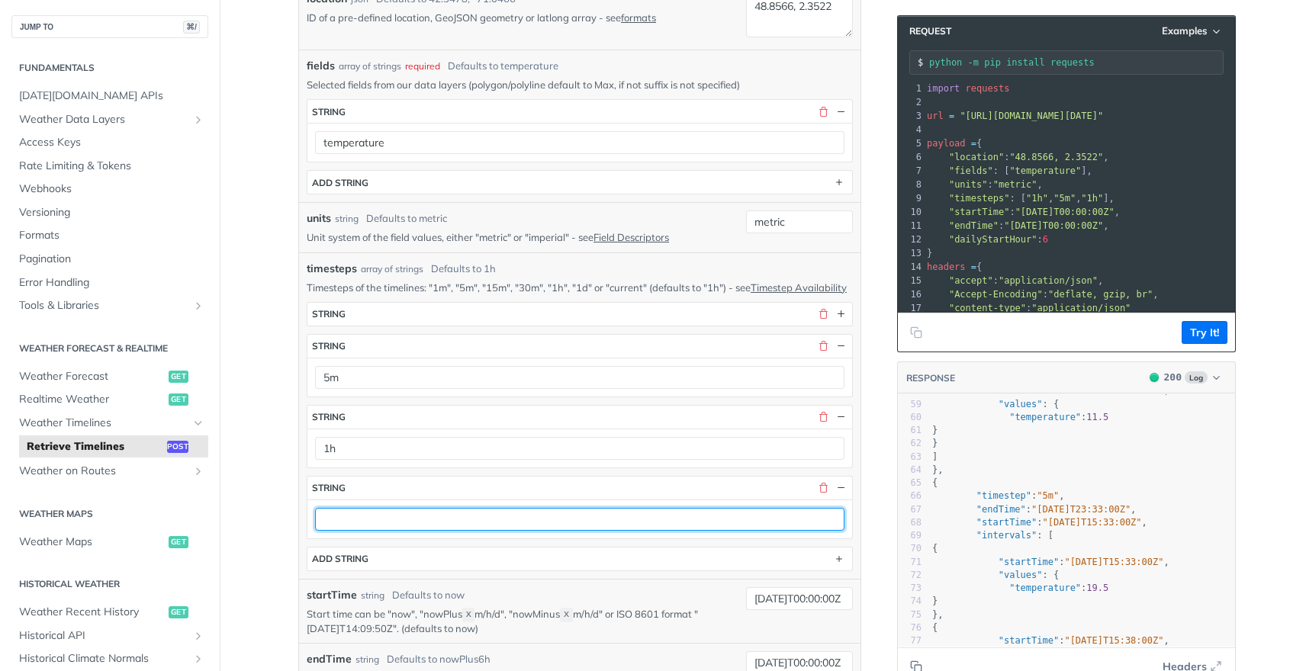
click at [420, 526] on input "text" at bounding box center [580, 519] width 530 height 23
type input "1d"
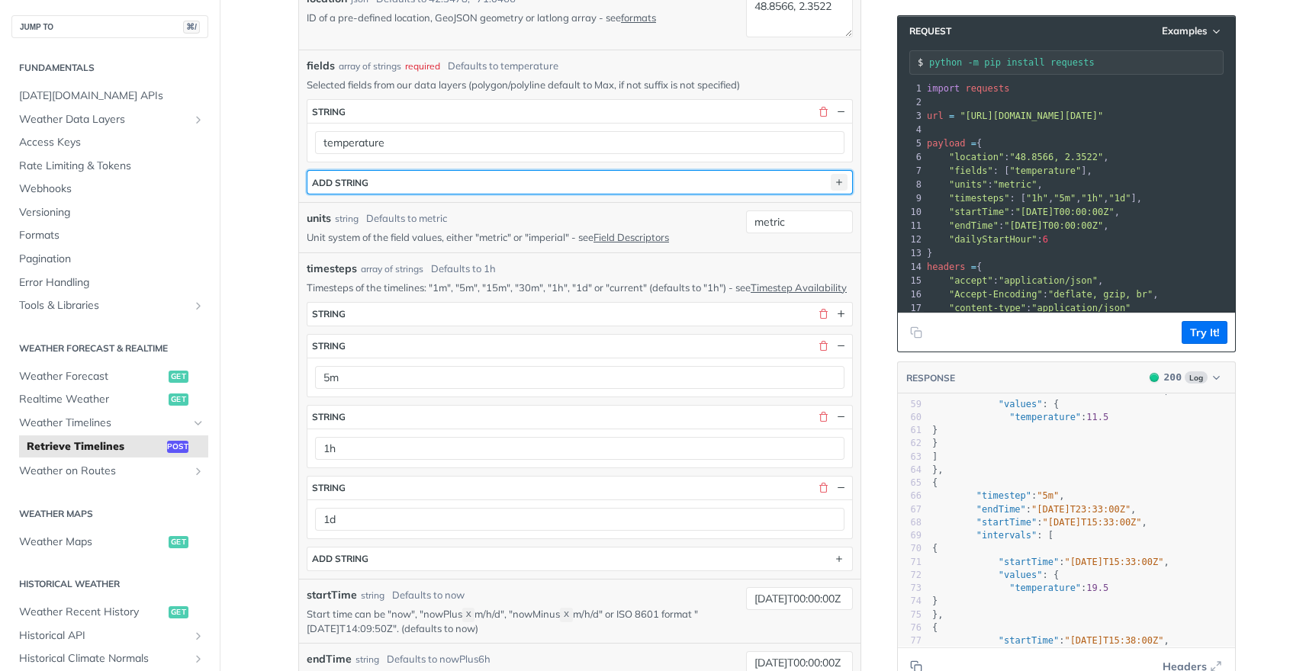
click at [833, 179] on icon "button" at bounding box center [839, 182] width 17 height 17
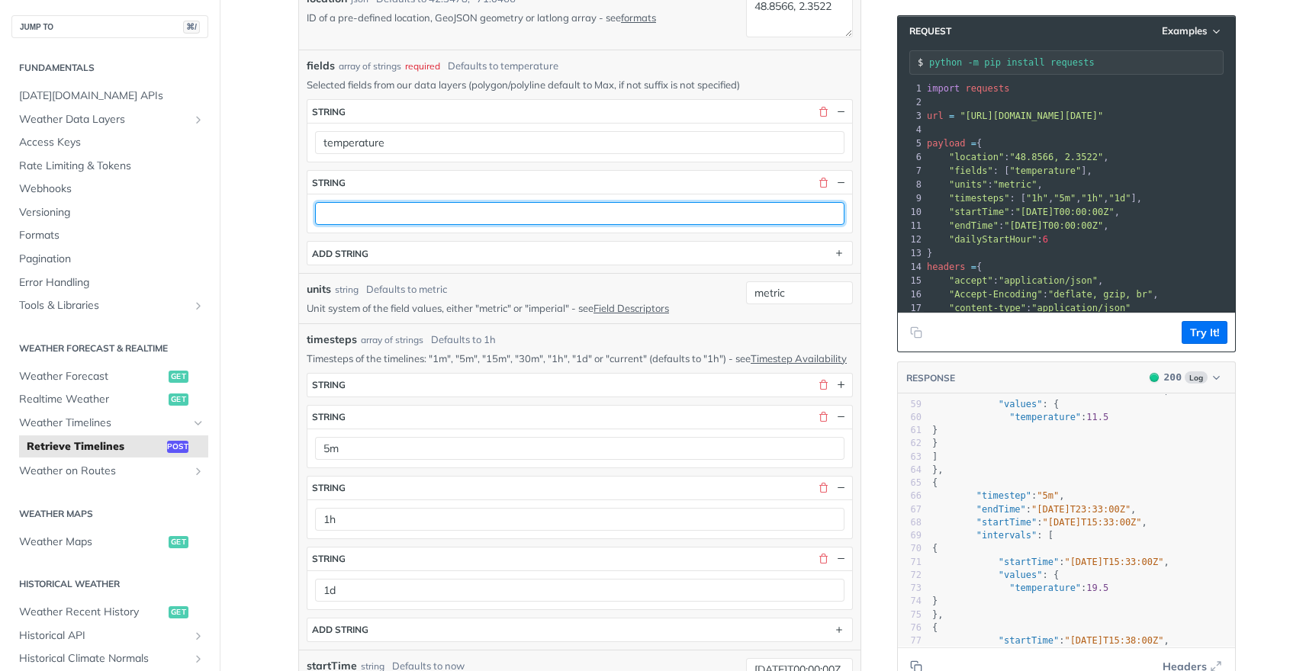
click at [433, 204] on input "text" at bounding box center [580, 213] width 530 height 23
type input "r"
type input "windSpeed"
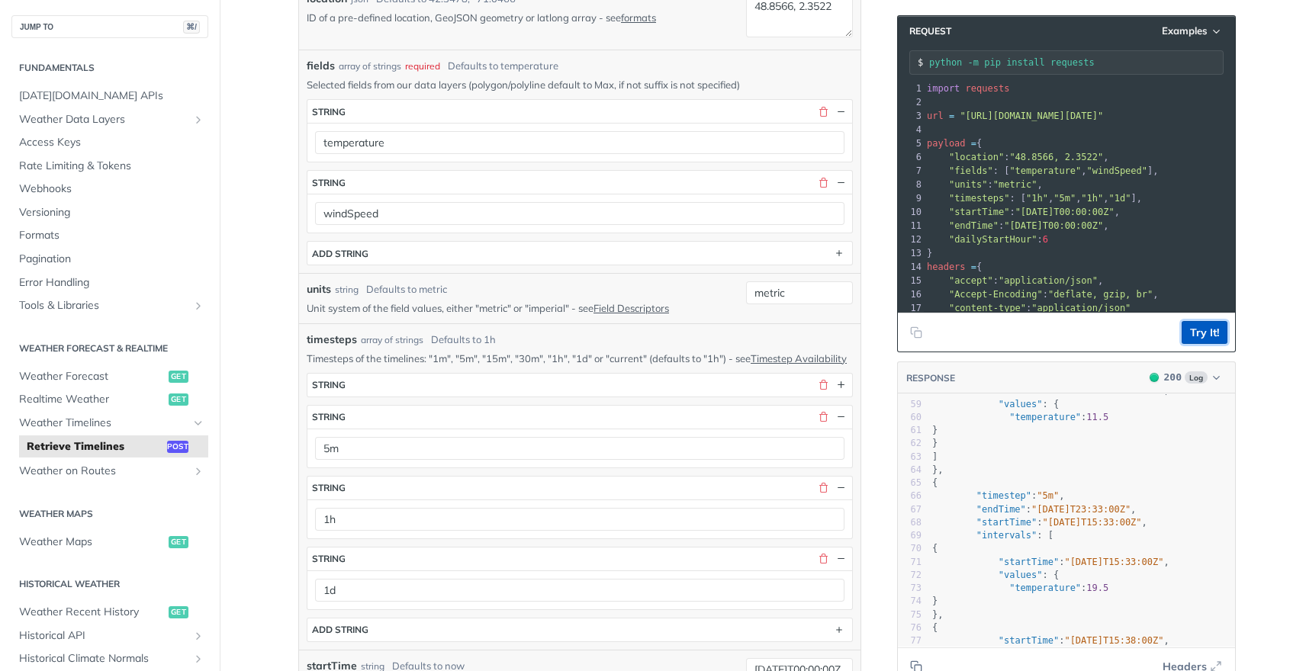
click at [1209, 330] on button "Try It!" at bounding box center [1205, 332] width 46 height 23
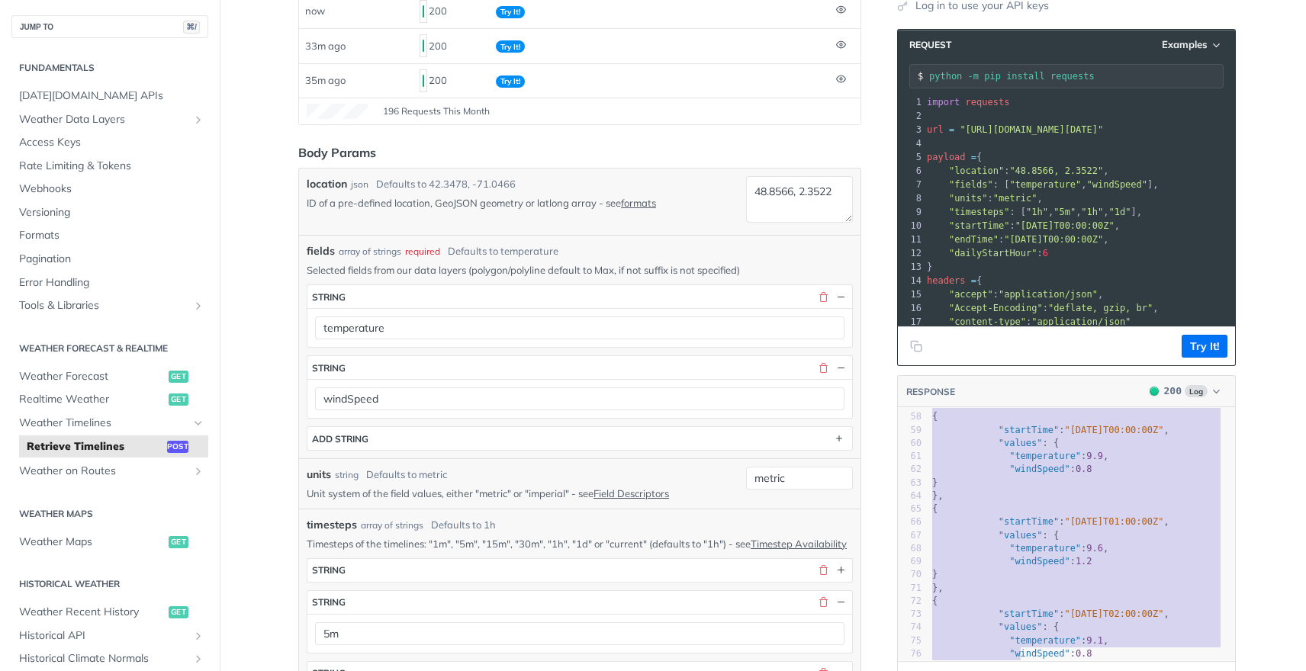
scroll to position [803, 0]
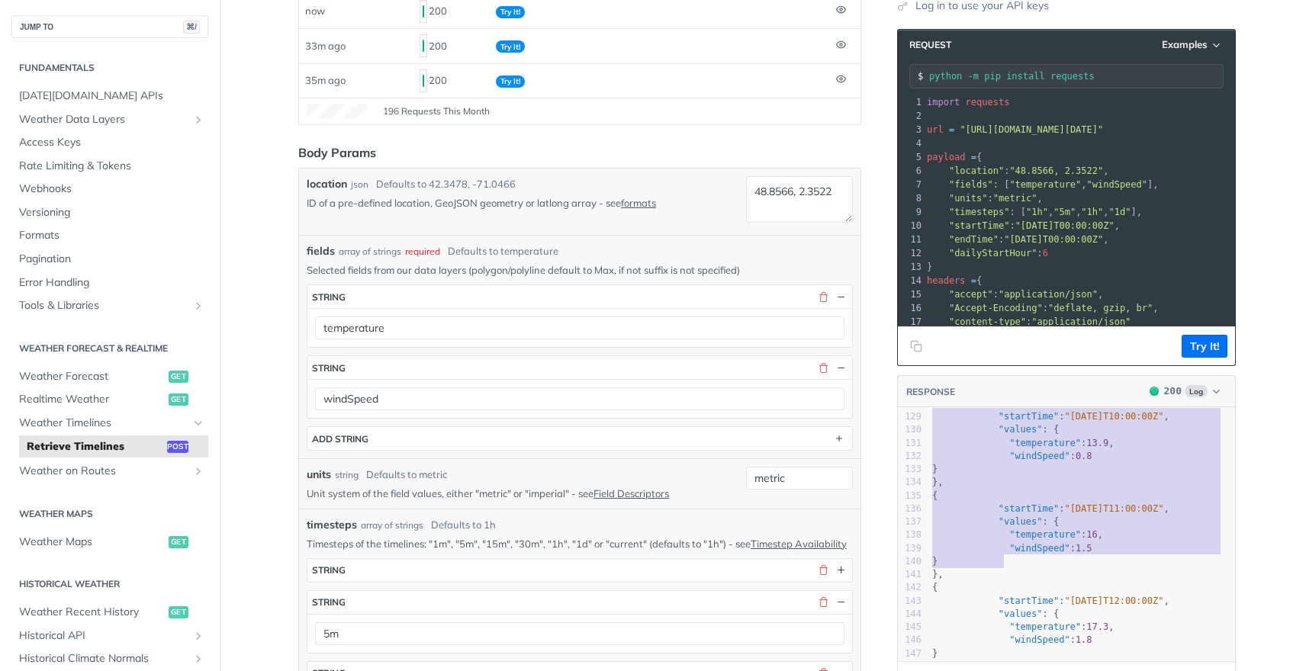
drag, startPoint x: 924, startPoint y: 417, endPoint x: 1035, endPoint y: 625, distance: 235.5
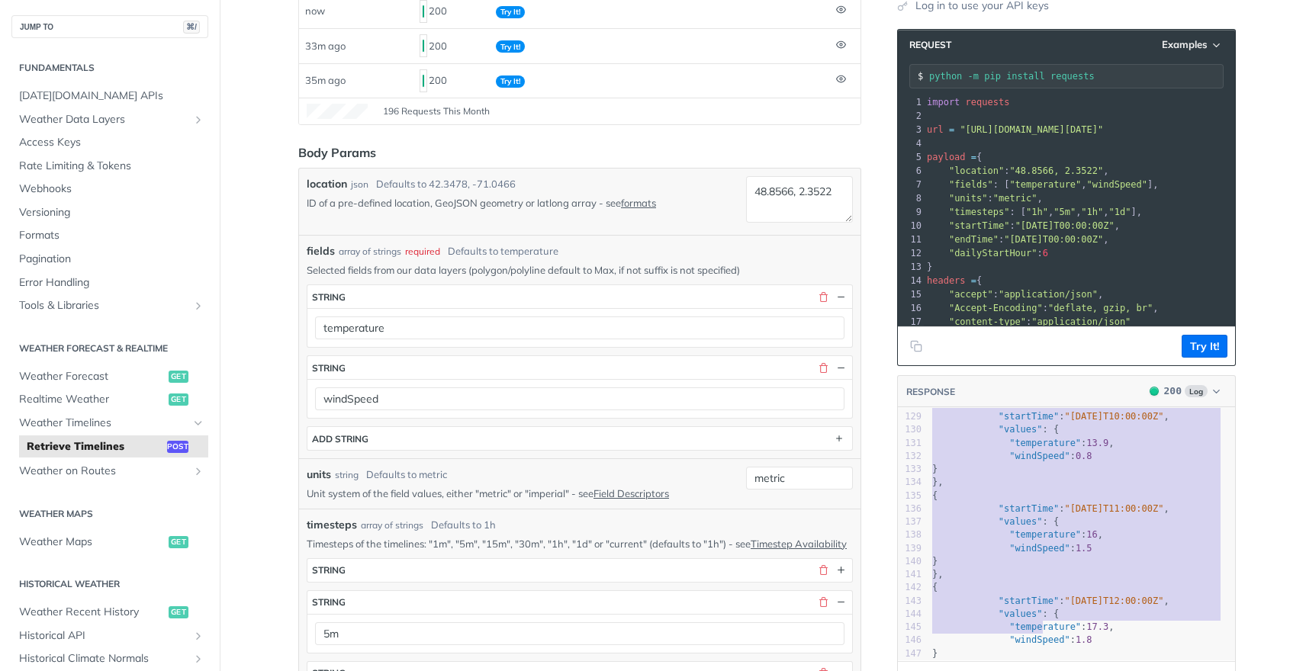
type textarea "{ "data": { "timelines": [ { "timestep": "1d", "endTime": "[DATE]T04:00:00Z", "…"
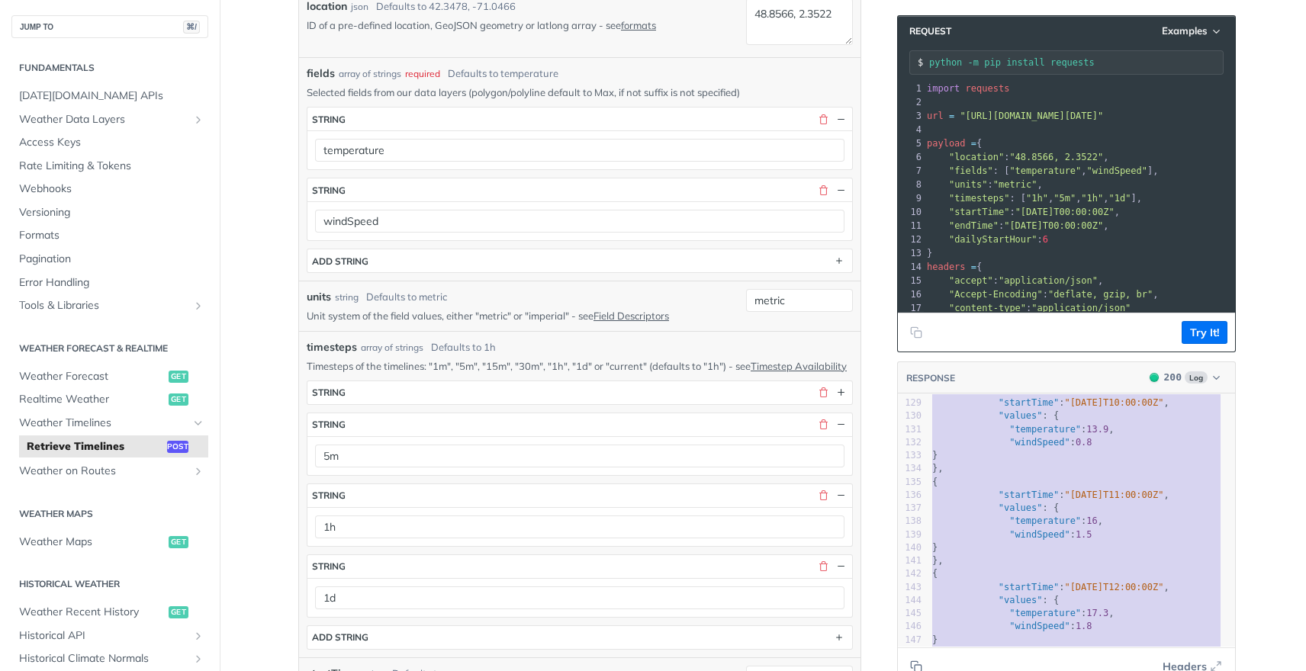
scroll to position [479, 0]
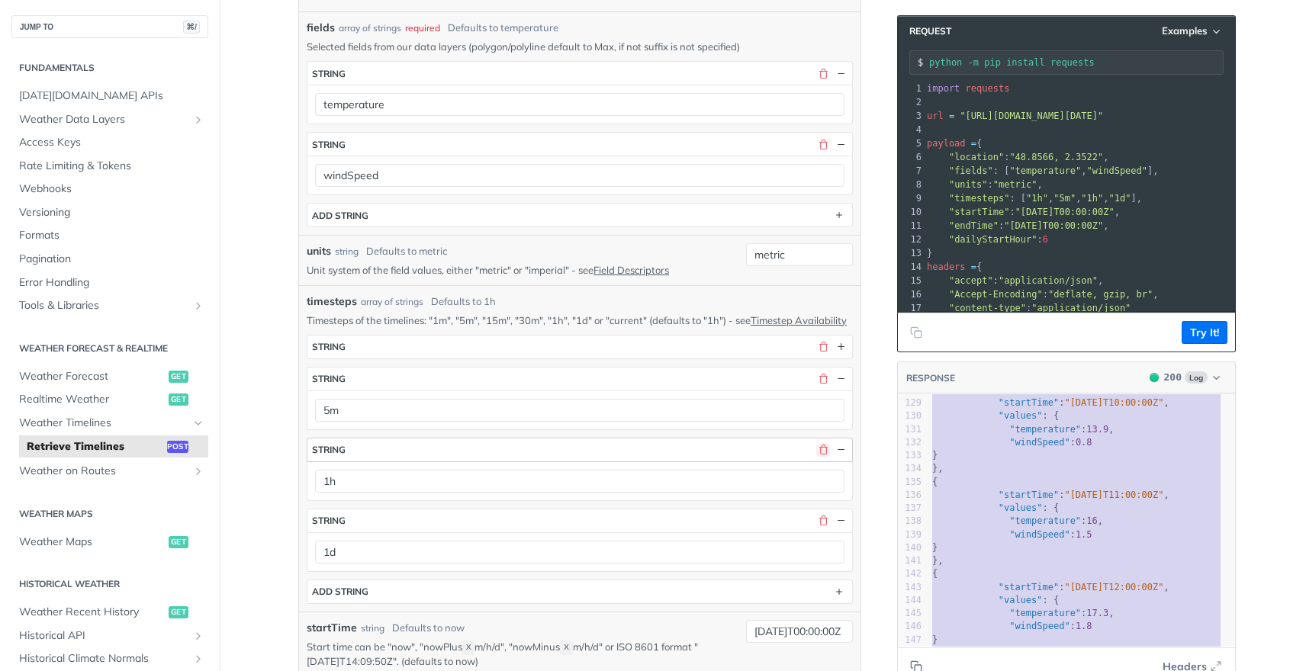
click at [816, 457] on button "button" at bounding box center [823, 450] width 14 height 14
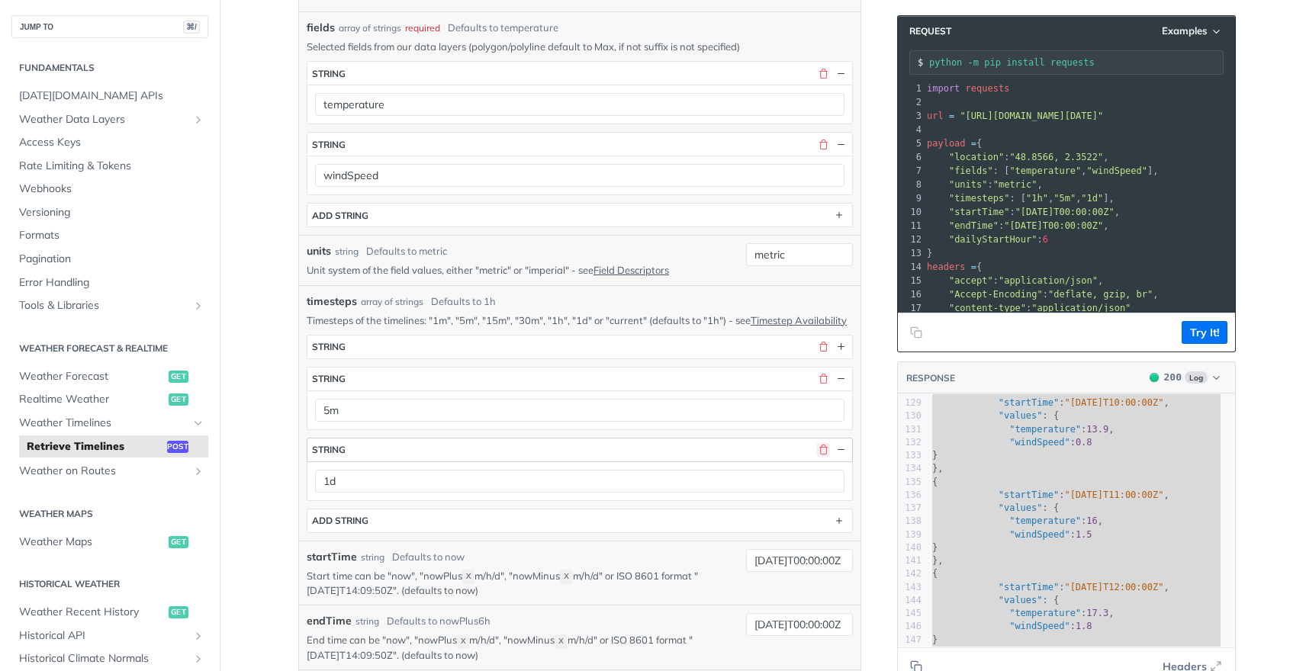
click at [816, 457] on button "button" at bounding box center [823, 450] width 14 height 14
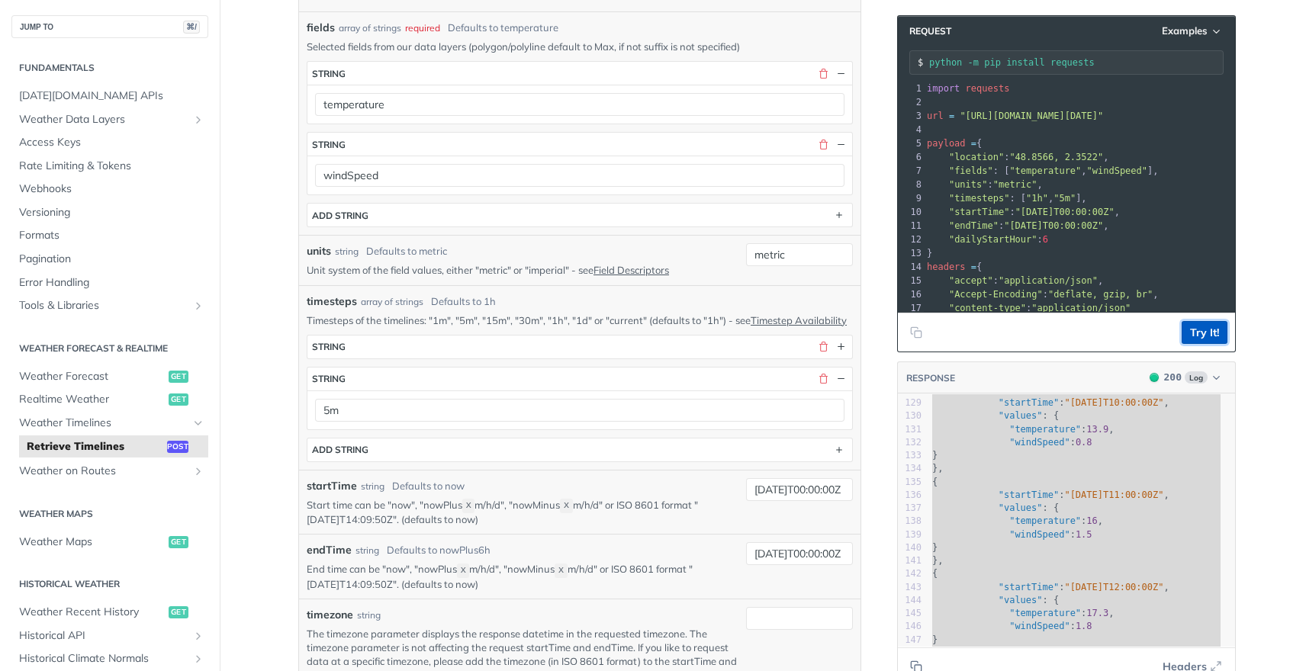
click at [1199, 330] on button "Try It!" at bounding box center [1205, 332] width 46 height 23
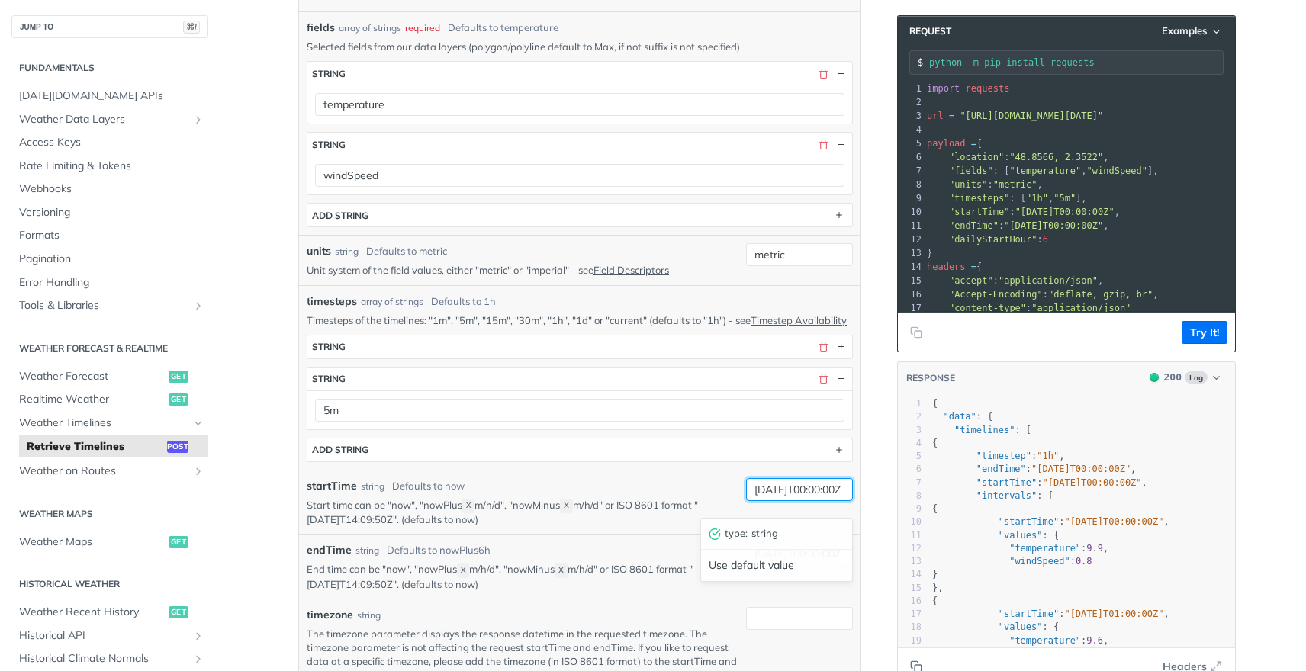
scroll to position [0, 27]
drag, startPoint x: 745, startPoint y: 501, endPoint x: 892, endPoint y: 502, distance: 147.3
click at [892, 502] on div "Retrieve Timelines post [URL][DOMAIN_NAME][DATE] /timelines Log in to see full …" at bounding box center [763, 648] width 977 height 2093
type input "now"
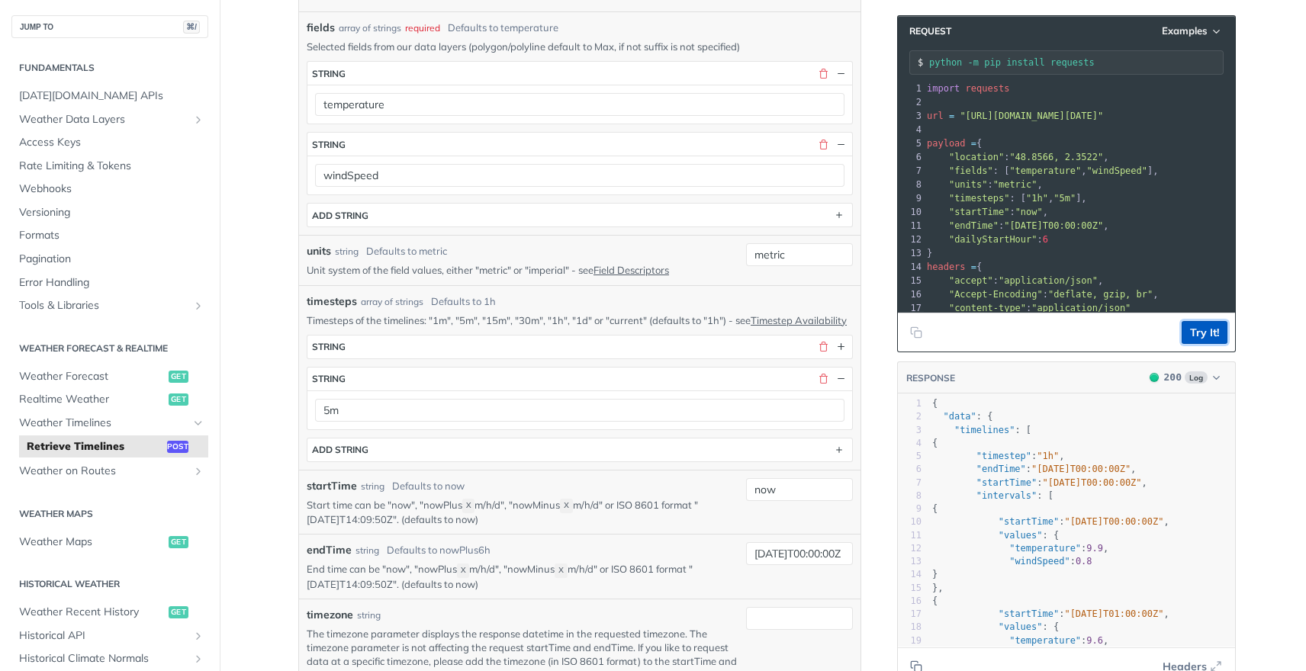
click at [1185, 332] on button "Try It!" at bounding box center [1205, 332] width 46 height 23
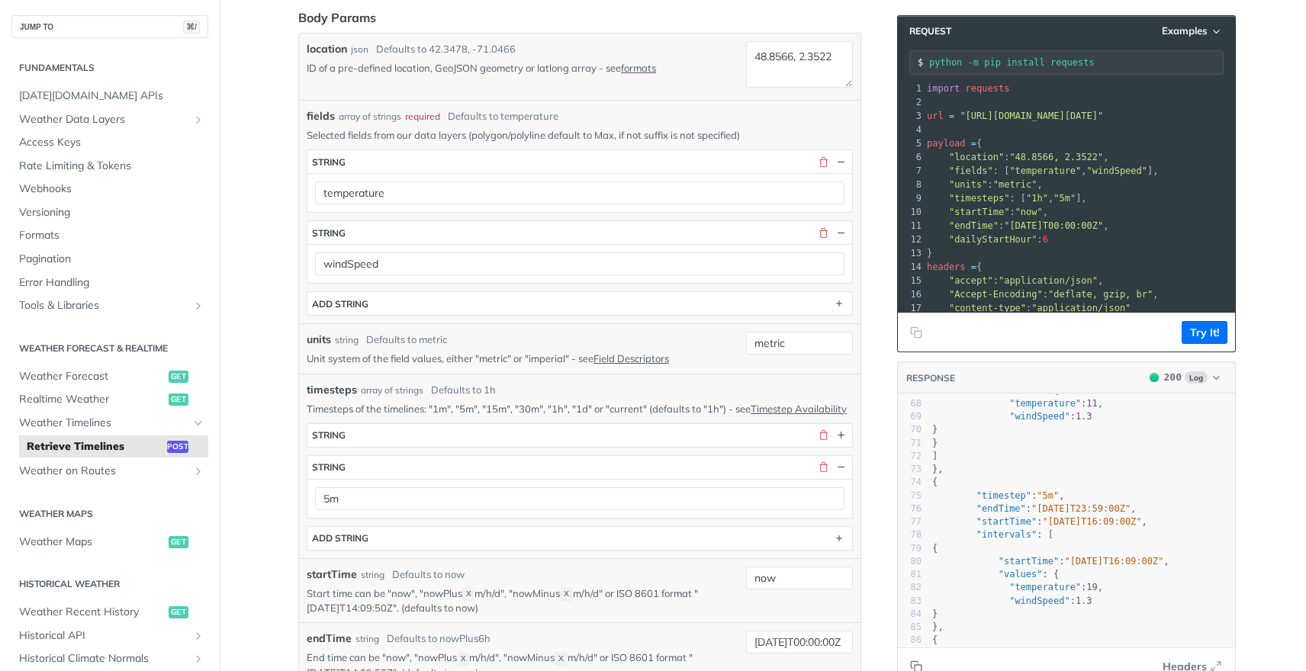
scroll to position [116, 0]
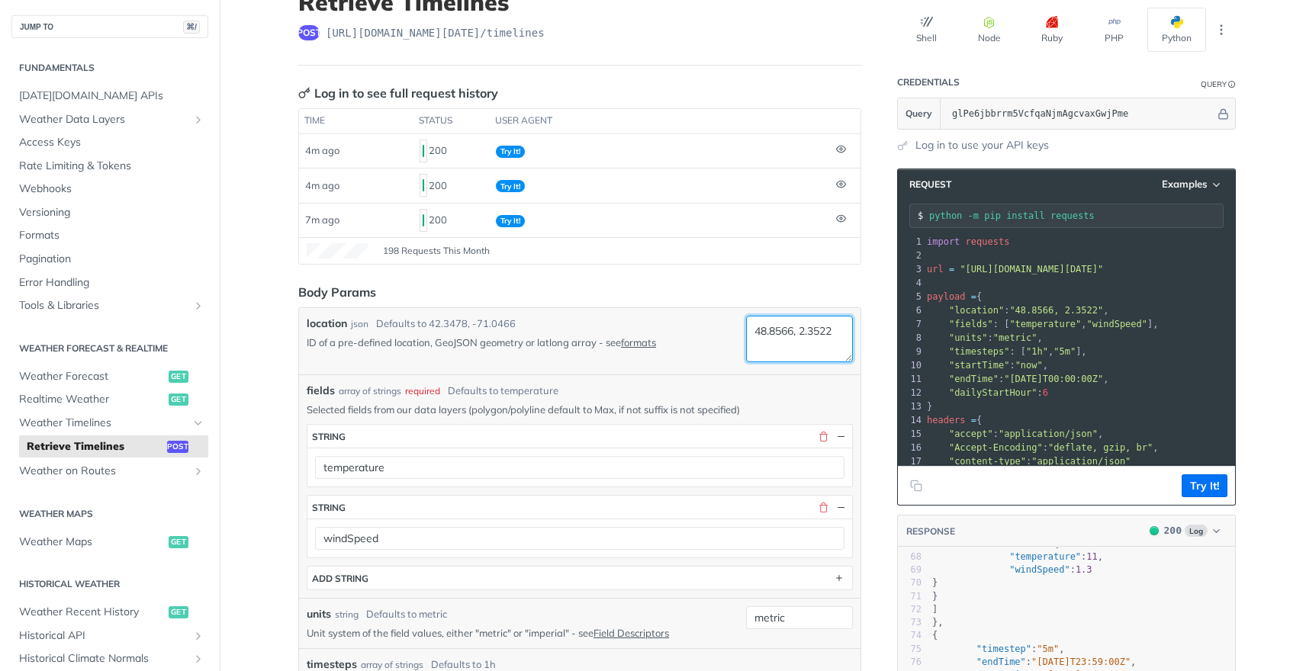
click at [764, 343] on textarea "48.8566, 2.3522" at bounding box center [799, 339] width 107 height 47
drag, startPoint x: 425, startPoint y: 319, endPoint x: 512, endPoint y: 321, distance: 87.0
click at [512, 321] on div "location json Defaults to [GEOGRAPHIC_DATA]" at bounding box center [523, 324] width 433 height 16
copy div "42.3478, -71.0466"
click at [800, 344] on textarea "48.8566, 2.3522" at bounding box center [799, 339] width 107 height 47
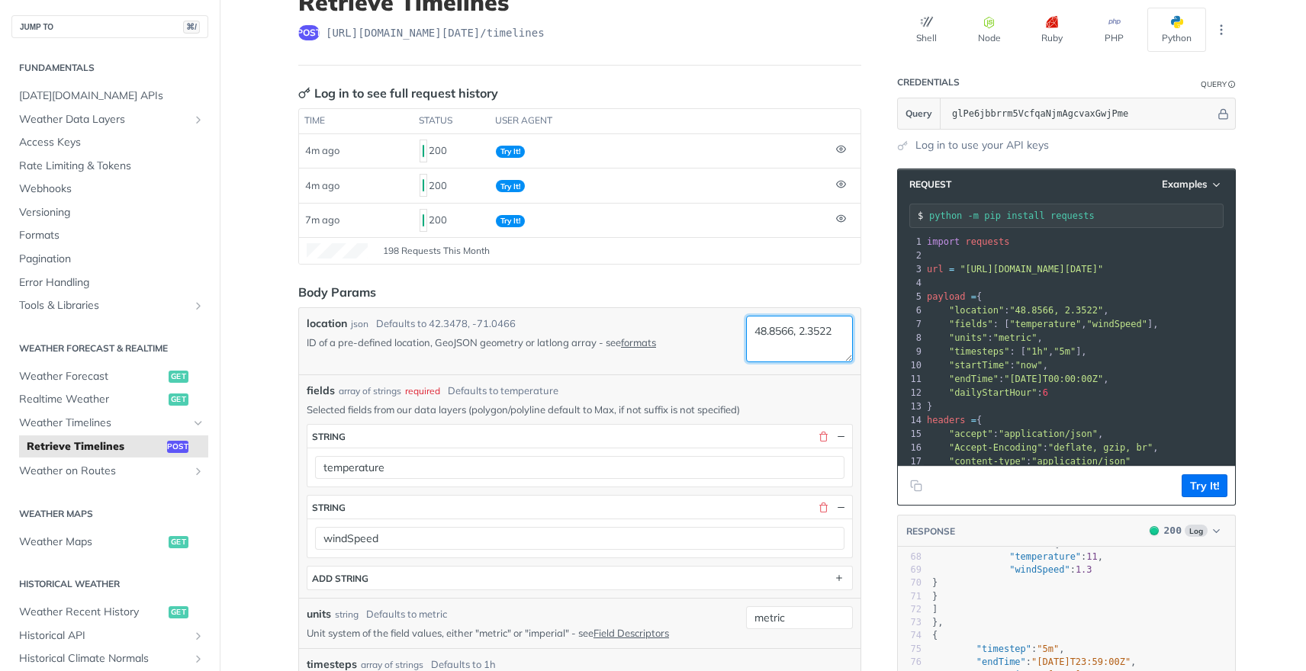
paste textarea "2.3478, -71.0466"
type textarea "42.3478, -71.0466"
click at [1203, 482] on button "Try It!" at bounding box center [1205, 486] width 46 height 23
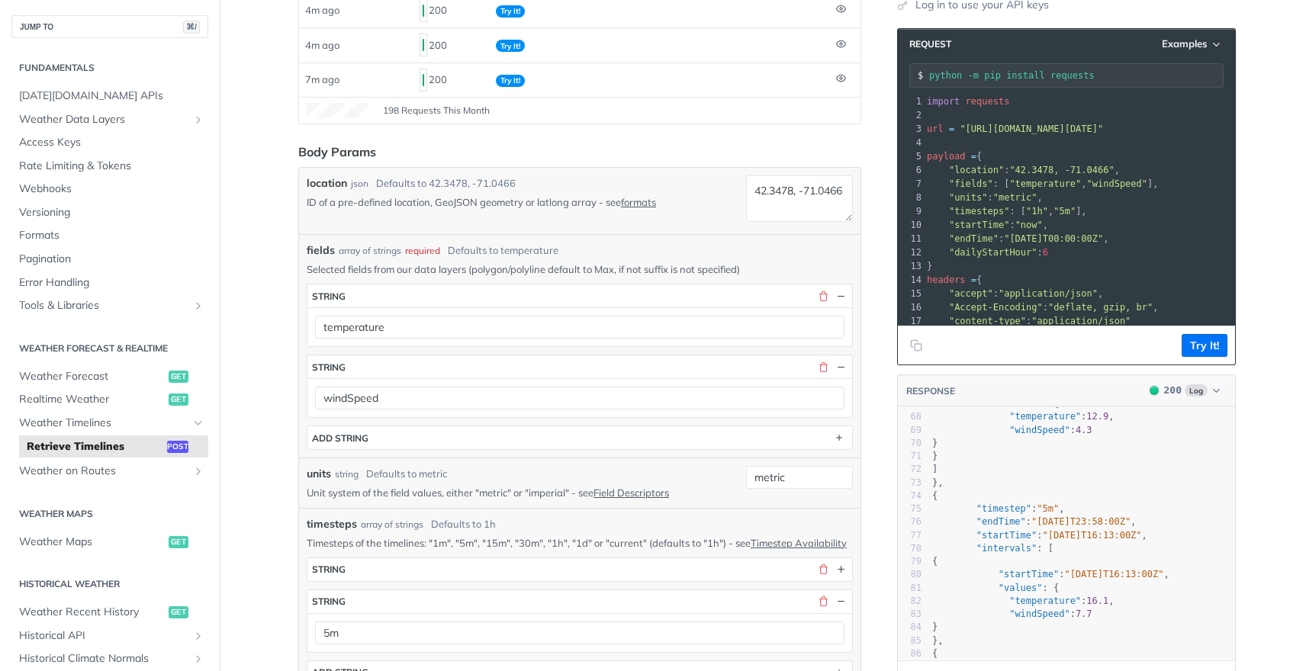
scroll to position [419, 0]
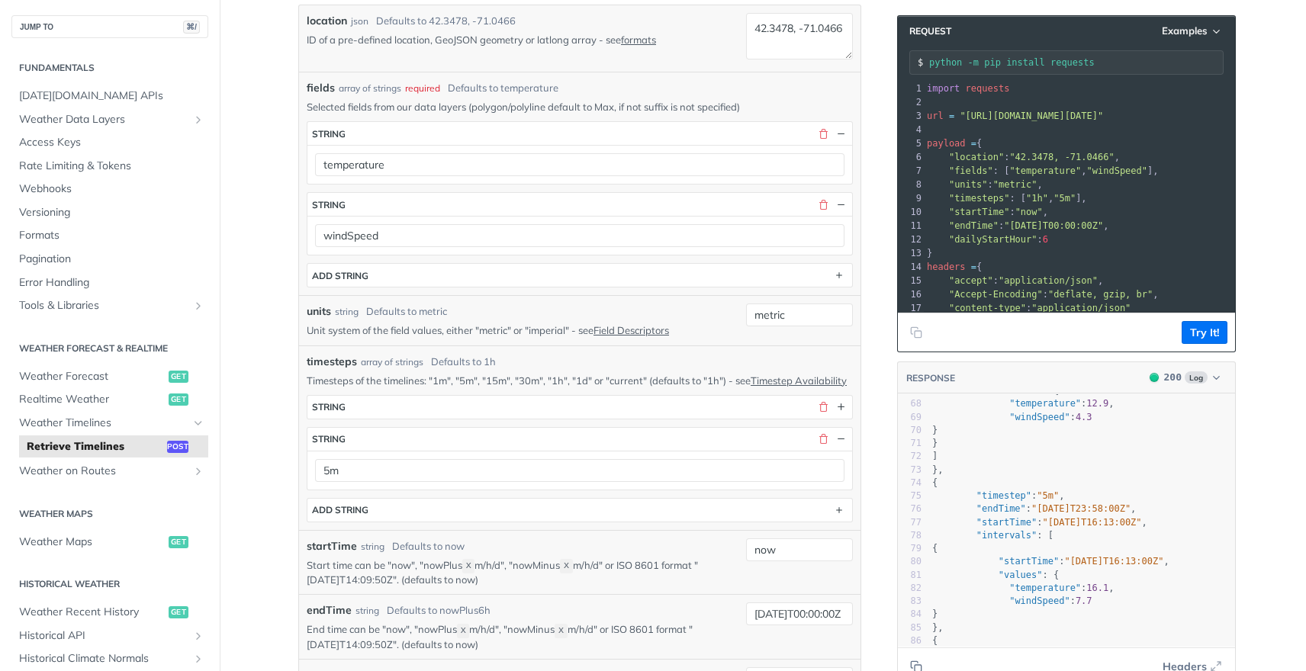
click at [1120, 506] on span ""[DATE]T23:58:00Z"" at bounding box center [1081, 509] width 99 height 11
type textarea "{ "data": { "timelines": [ { "timestep": "1h", "endTime": "[DATE]T00:00:00Z", "…"
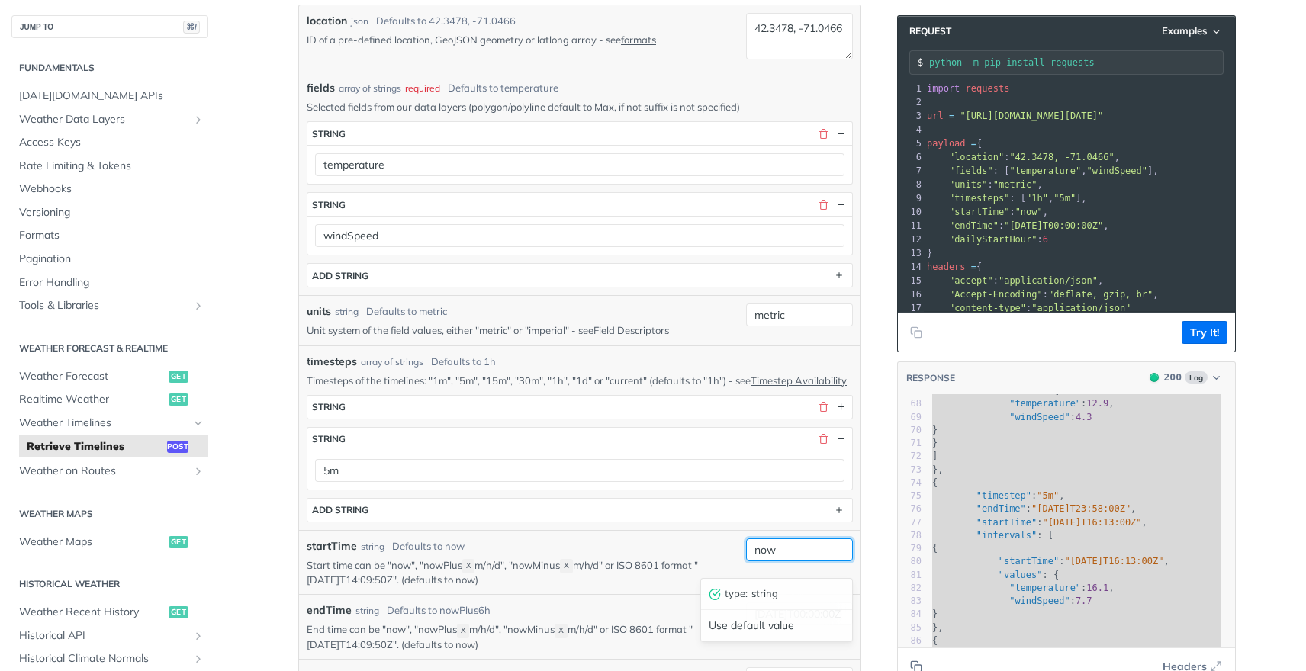
drag, startPoint x: 780, startPoint y: 565, endPoint x: 690, endPoint y: 558, distance: 90.3
click at [694, 561] on div "startTime string Defaults to now Start time can be "now", "nowPlus X m/h/d", "n…" at bounding box center [580, 563] width 546 height 49
paste input "[DATE]T00:00:00Z"
type input "[DATE]T00:00:00Z"
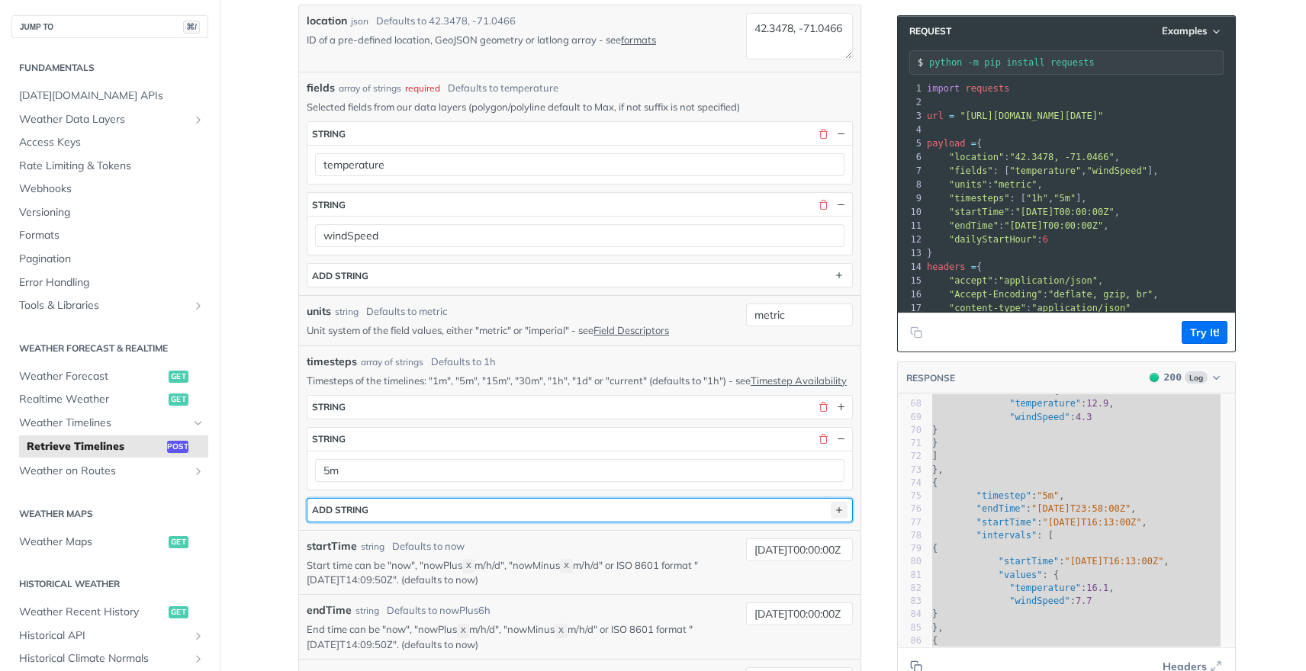
click at [836, 519] on icon "button" at bounding box center [839, 510] width 17 height 17
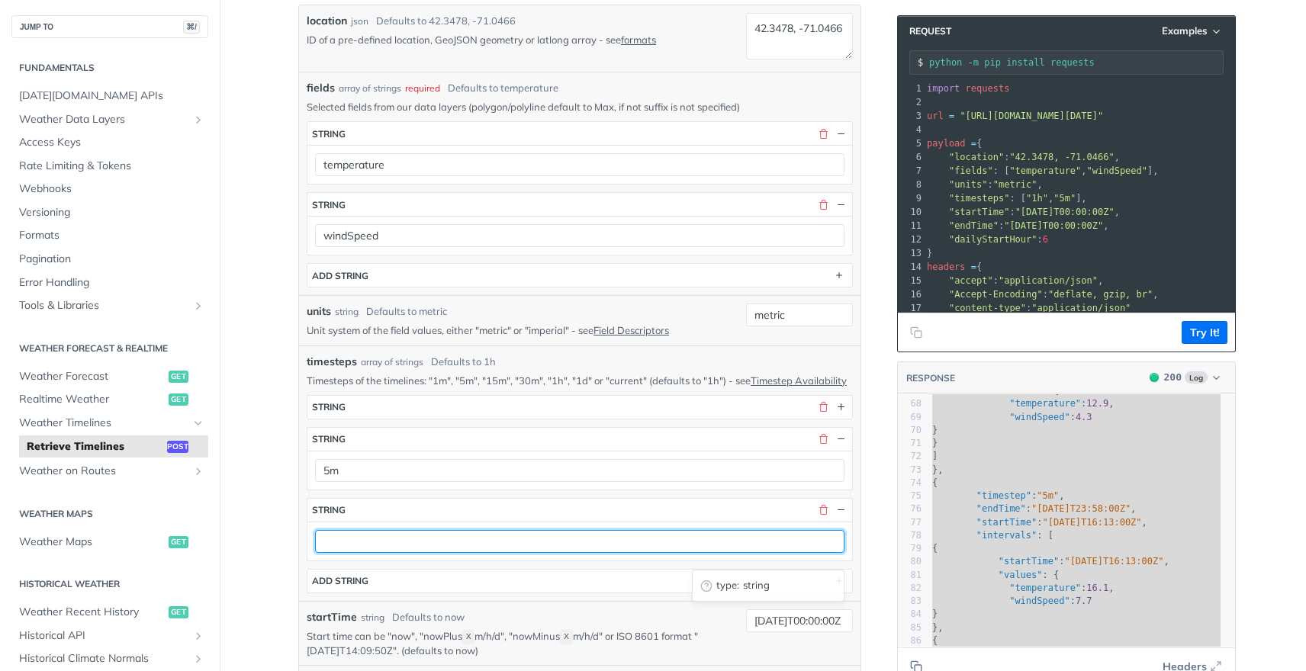
click at [368, 552] on input "text" at bounding box center [580, 541] width 530 height 23
type input "1h"
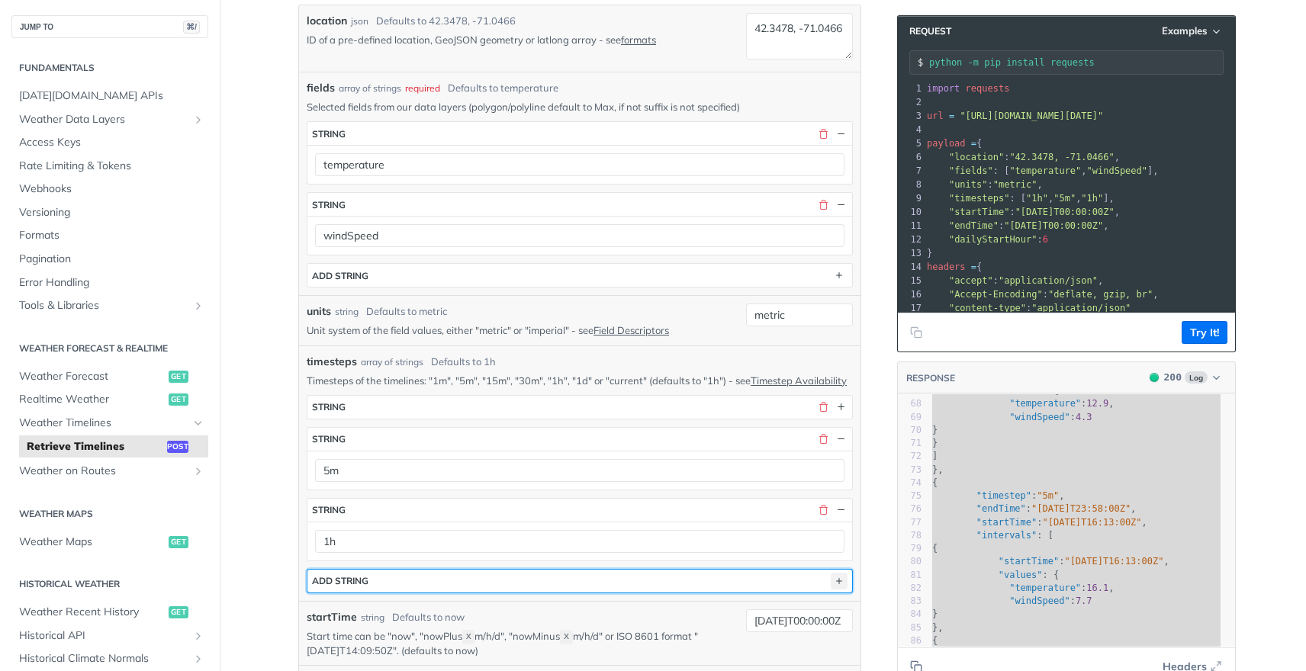
click at [831, 590] on icon "button" at bounding box center [839, 581] width 17 height 17
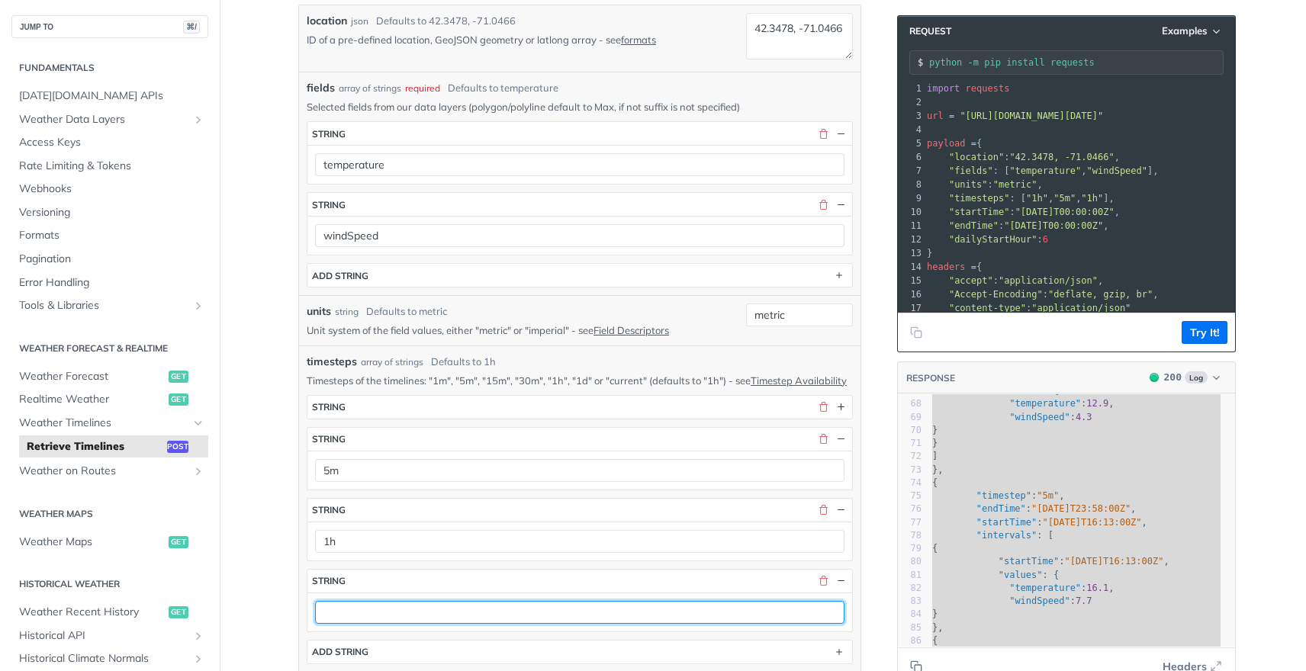
click at [367, 624] on input "text" at bounding box center [580, 612] width 530 height 23
type input "1d"
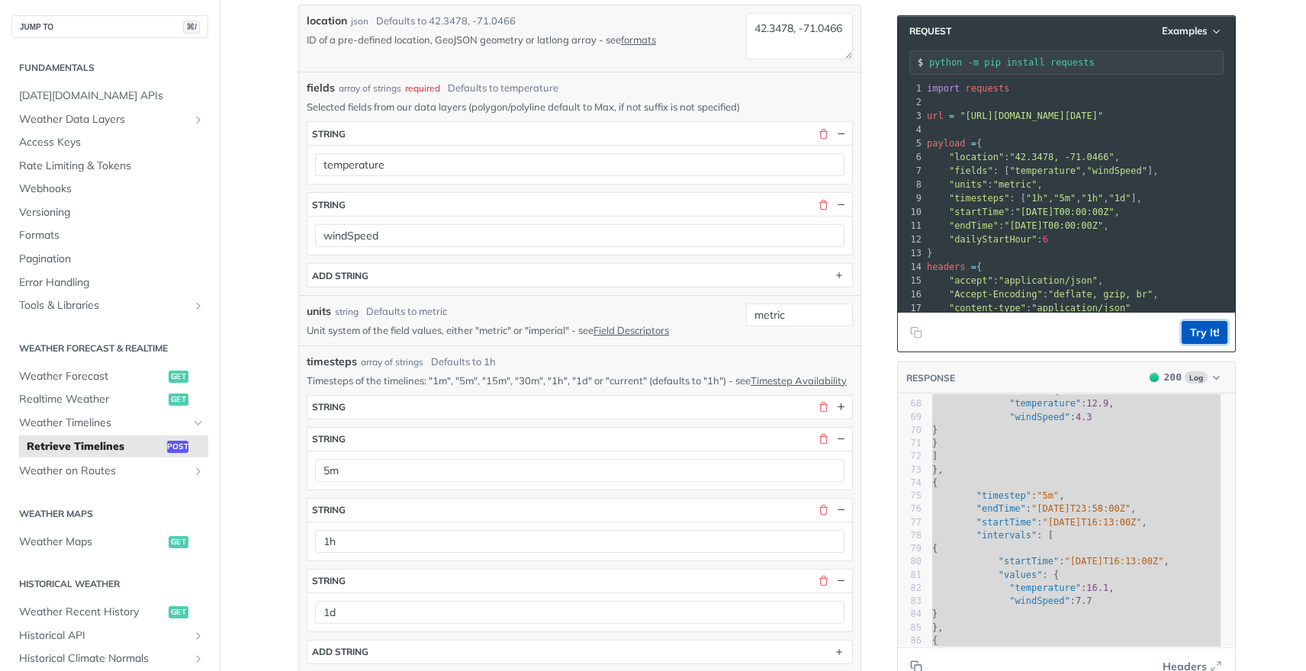
click at [1213, 332] on button "Try It!" at bounding box center [1205, 332] width 46 height 23
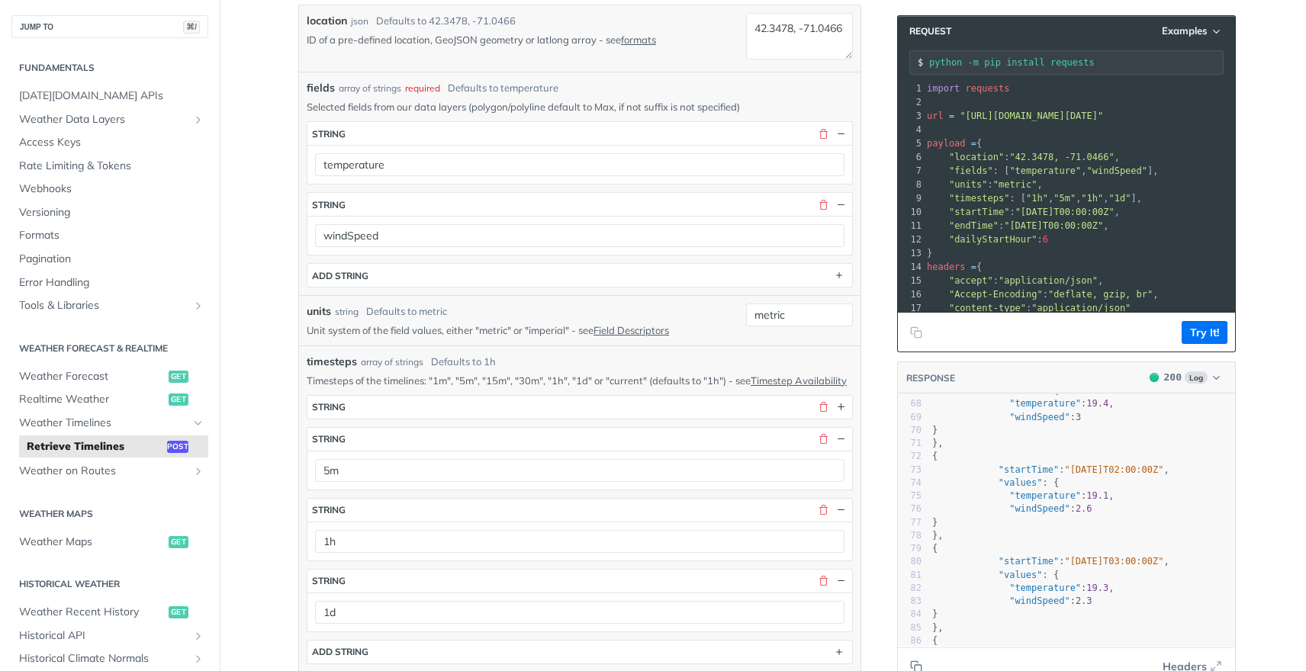
click at [1119, 569] on pre ""values" : {" at bounding box center [1082, 575] width 306 height 13
type textarea "{ "data": { "timelines": [ { "timestep": "1d", "endTime": "[DATE]T10:00:00Z", "…"
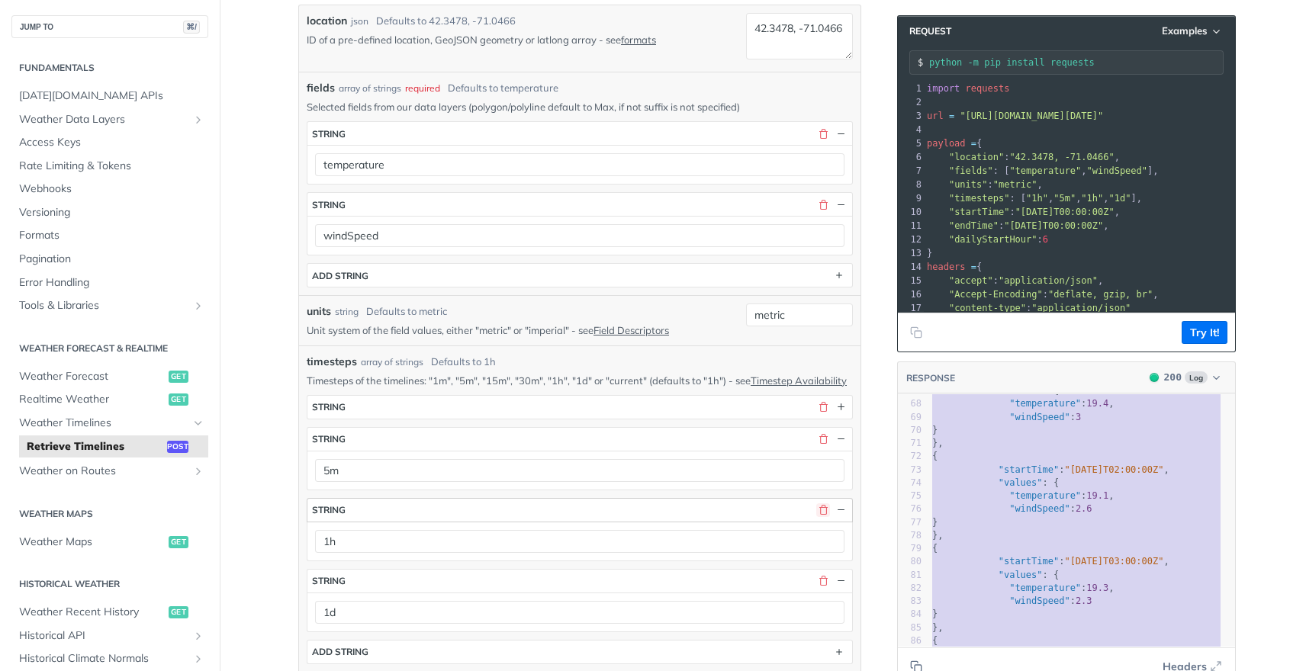
click at [817, 517] on button "button" at bounding box center [823, 511] width 14 height 14
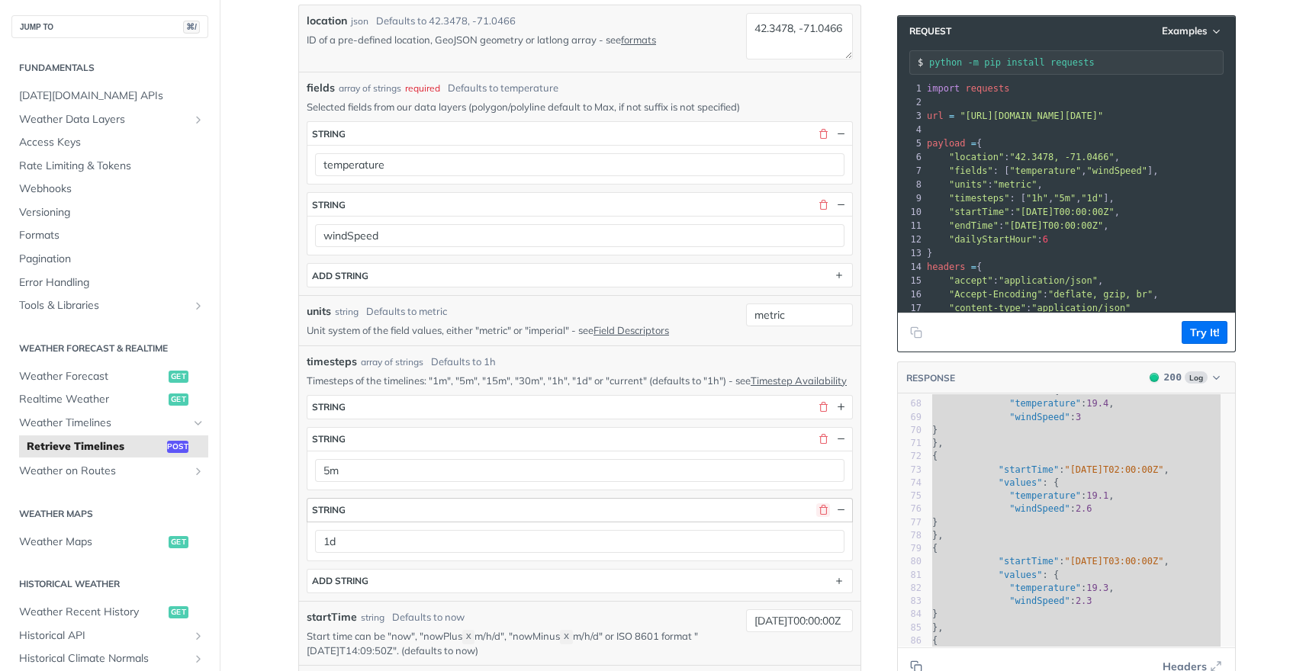
click at [819, 517] on button "button" at bounding box center [823, 511] width 14 height 14
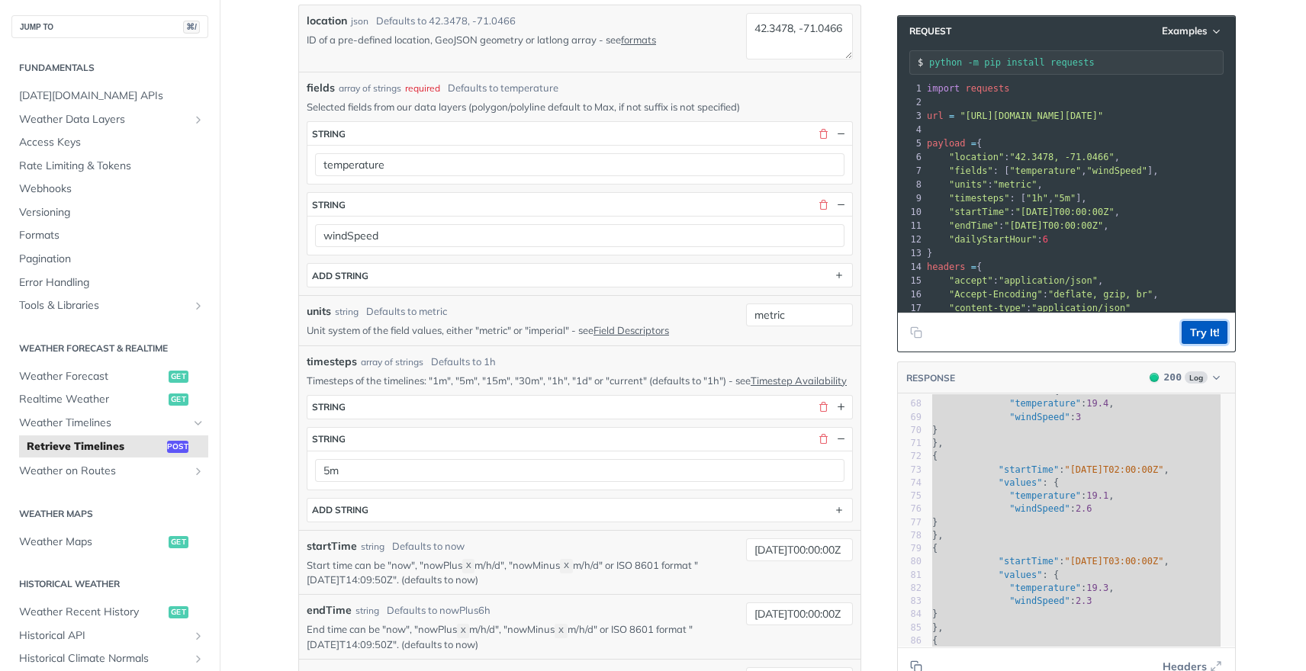
click at [1195, 336] on button "Try It!" at bounding box center [1205, 332] width 46 height 23
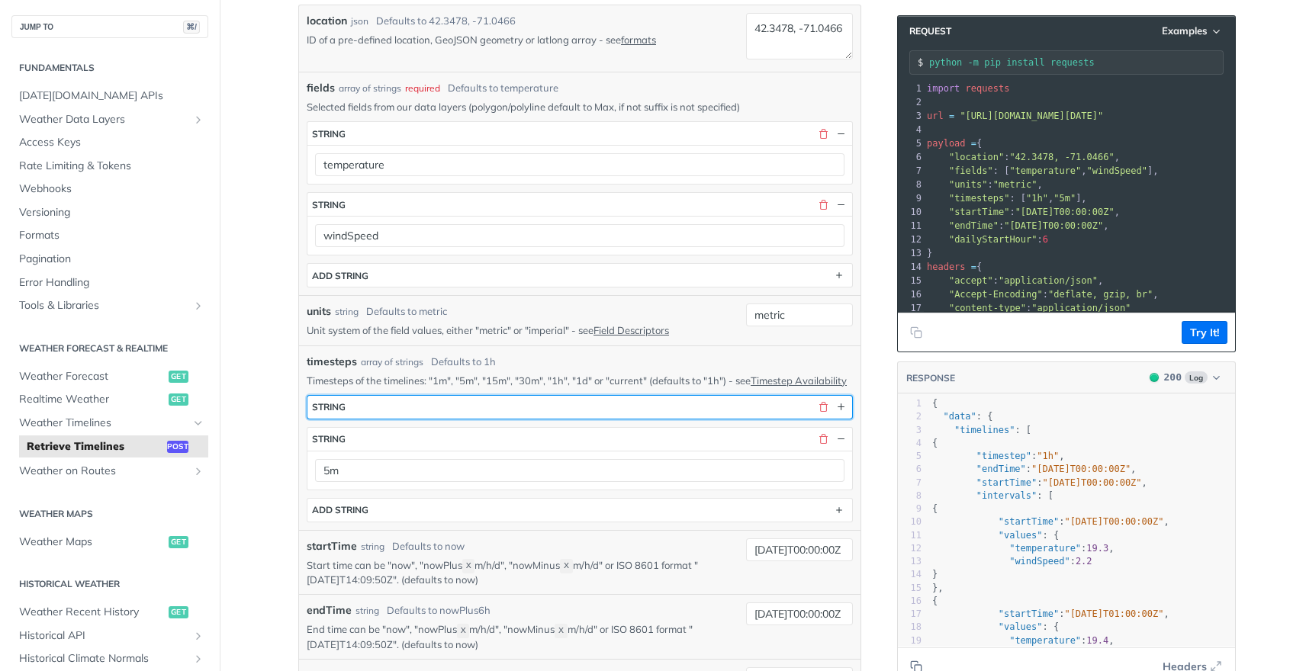
click at [799, 419] on button "string" at bounding box center [579, 407] width 545 height 23
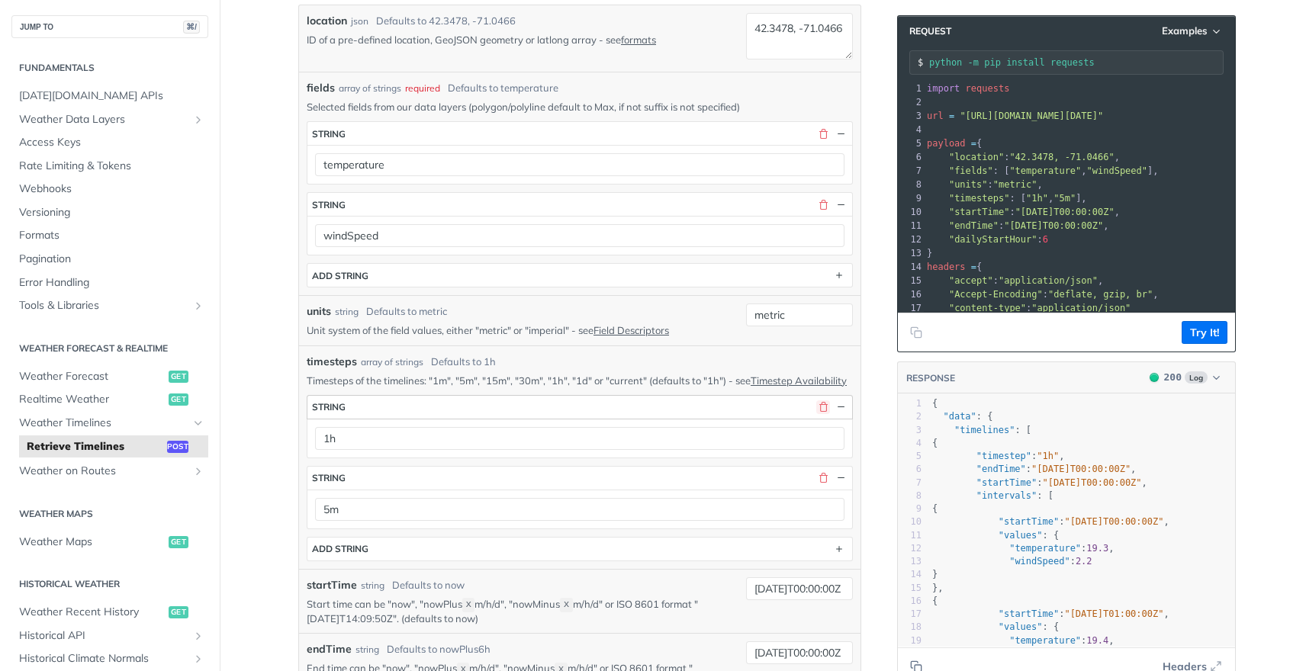
click at [816, 414] on button "button" at bounding box center [823, 408] width 14 height 14
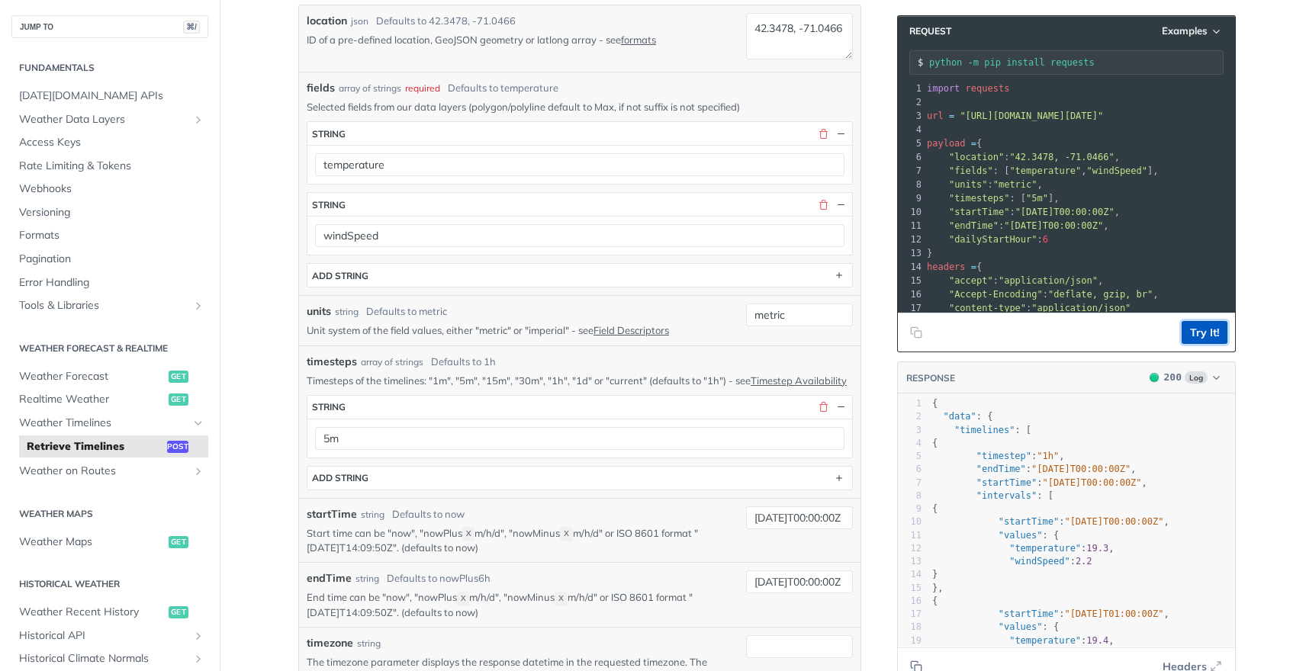
click at [1195, 333] on button "Try It!" at bounding box center [1205, 332] width 46 height 23
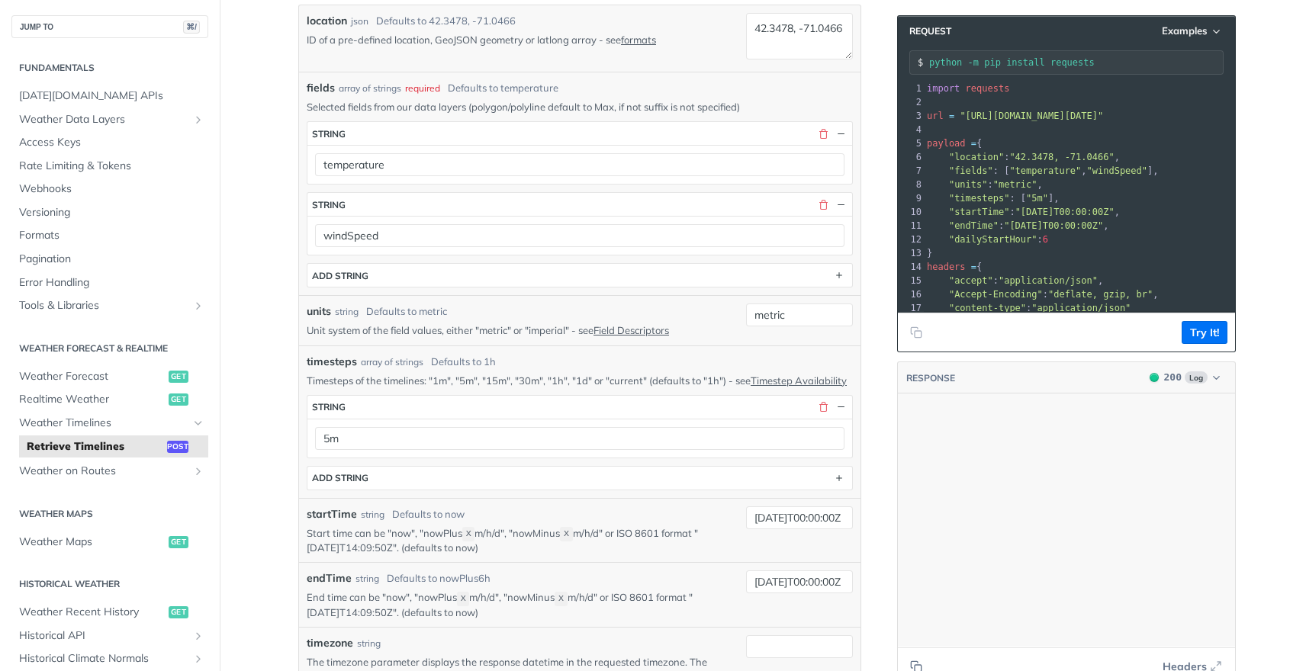
scroll to position [14221, 0]
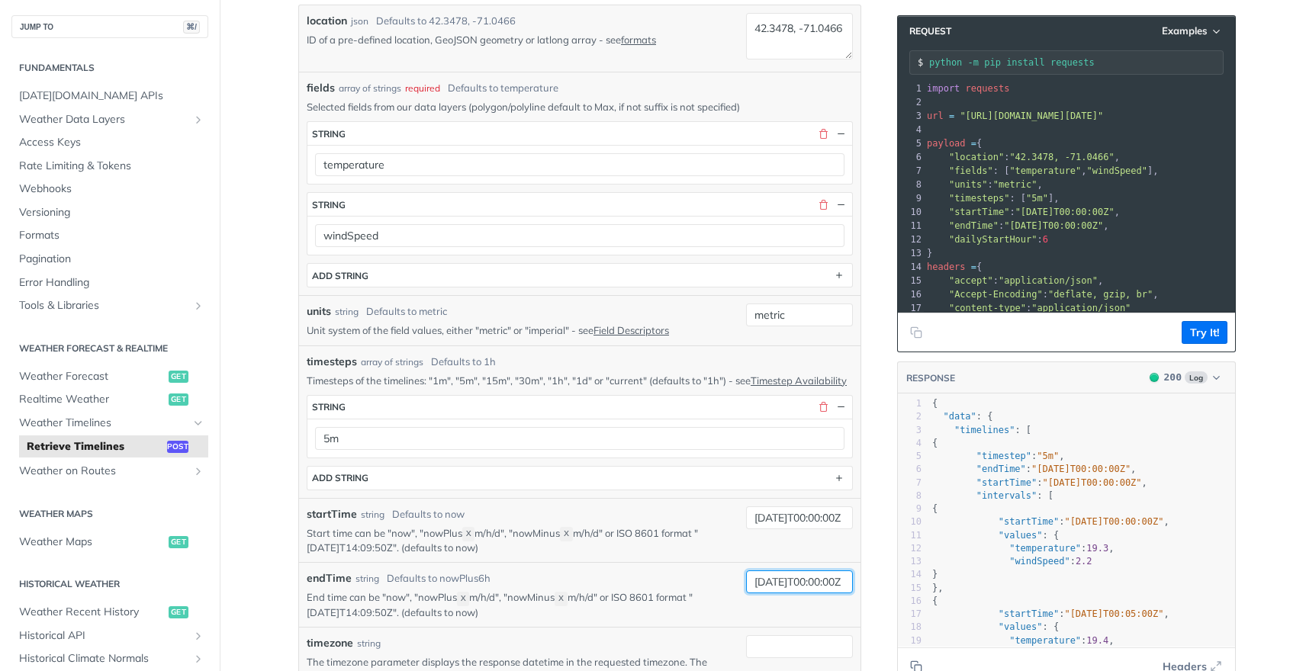
drag, startPoint x: 744, startPoint y: 599, endPoint x: 928, endPoint y: 597, distance: 183.9
type input "now"
click at [1196, 332] on button "Try It!" at bounding box center [1205, 332] width 46 height 23
click at [1194, 336] on button "Try It!" at bounding box center [1205, 332] width 46 height 23
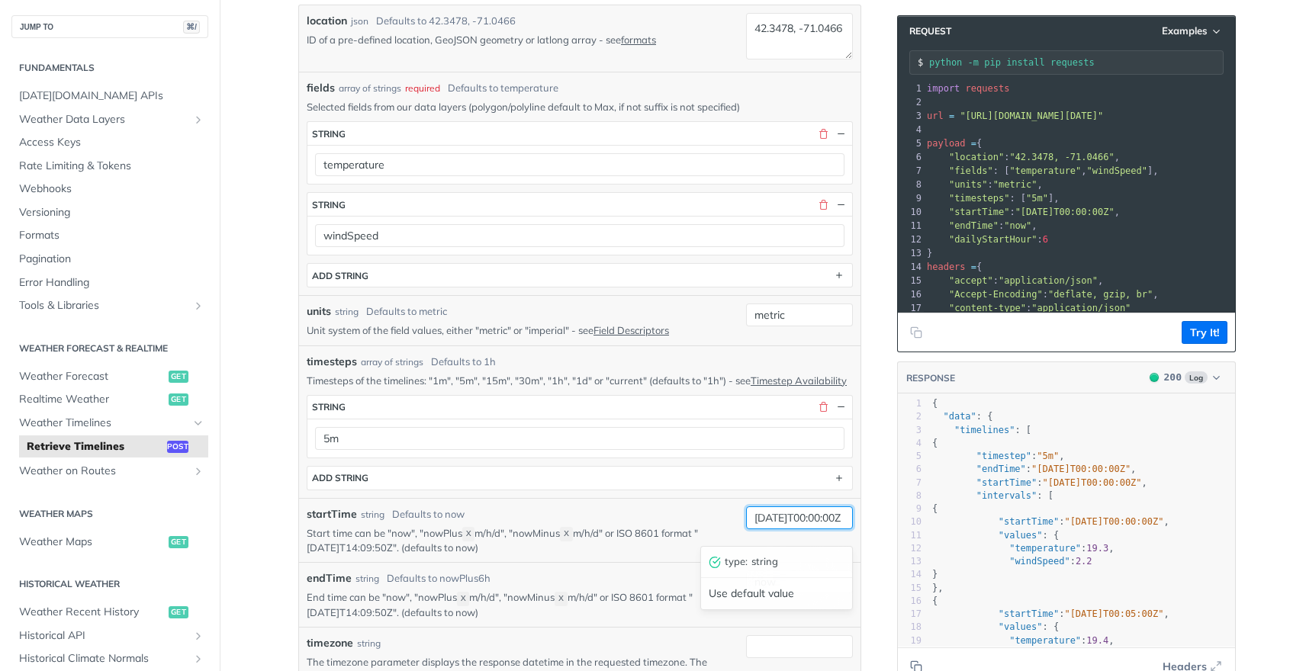
scroll to position [0, 27]
drag, startPoint x: 747, startPoint y: 526, endPoint x: 906, endPoint y: 530, distance: 159.5
type input "now"
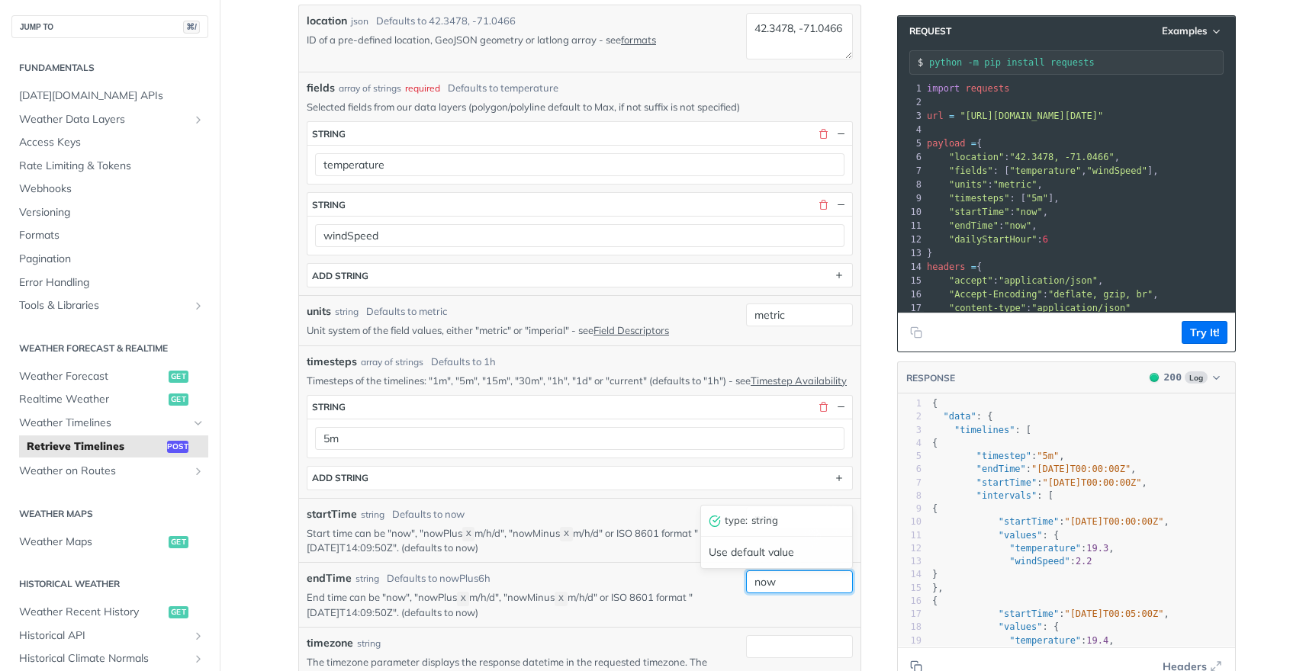
click at [789, 594] on input "now" at bounding box center [799, 582] width 107 height 23
click at [1196, 330] on button "Try It!" at bounding box center [1205, 332] width 46 height 23
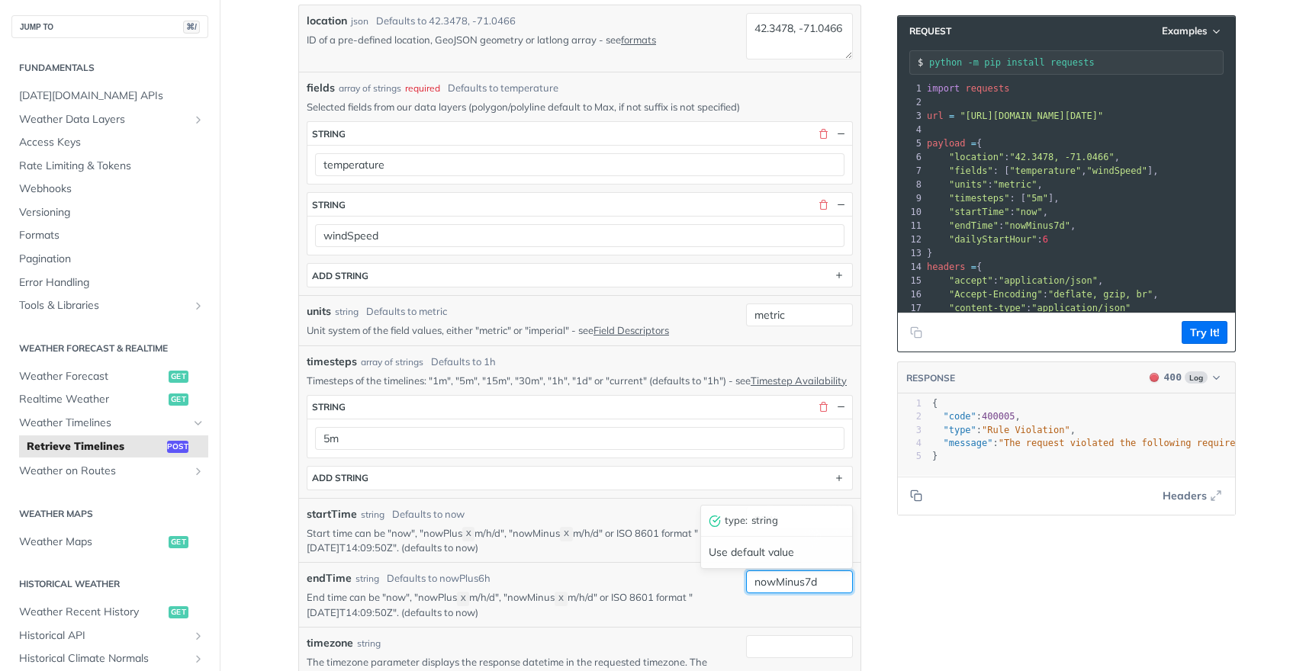
click at [804, 594] on input "nowMinus7d" at bounding box center [799, 582] width 107 height 23
click at [1220, 333] on button "Try It!" at bounding box center [1205, 332] width 46 height 23
click at [810, 594] on input "nowMinus6d" at bounding box center [799, 582] width 107 height 23
click at [806, 594] on input "nowMinus6d" at bounding box center [799, 582] width 107 height 23
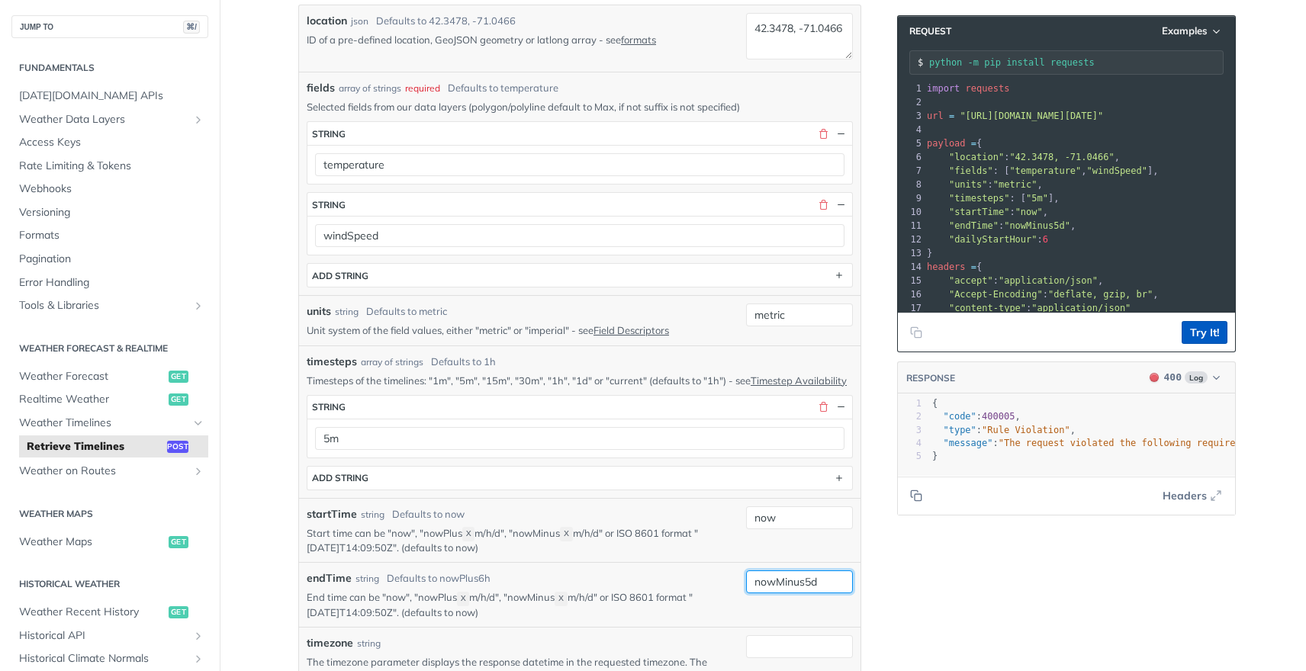
type input "nowMinus5d"
click at [1188, 334] on button "Try It!" at bounding box center [1205, 332] width 46 height 23
drag, startPoint x: 831, startPoint y: 601, endPoint x: 693, endPoint y: 597, distance: 138.2
click at [693, 597] on div "endTime string Defaults to nowPlus6h End time can be "now", "nowPlus X m/h/d", …" at bounding box center [580, 595] width 546 height 49
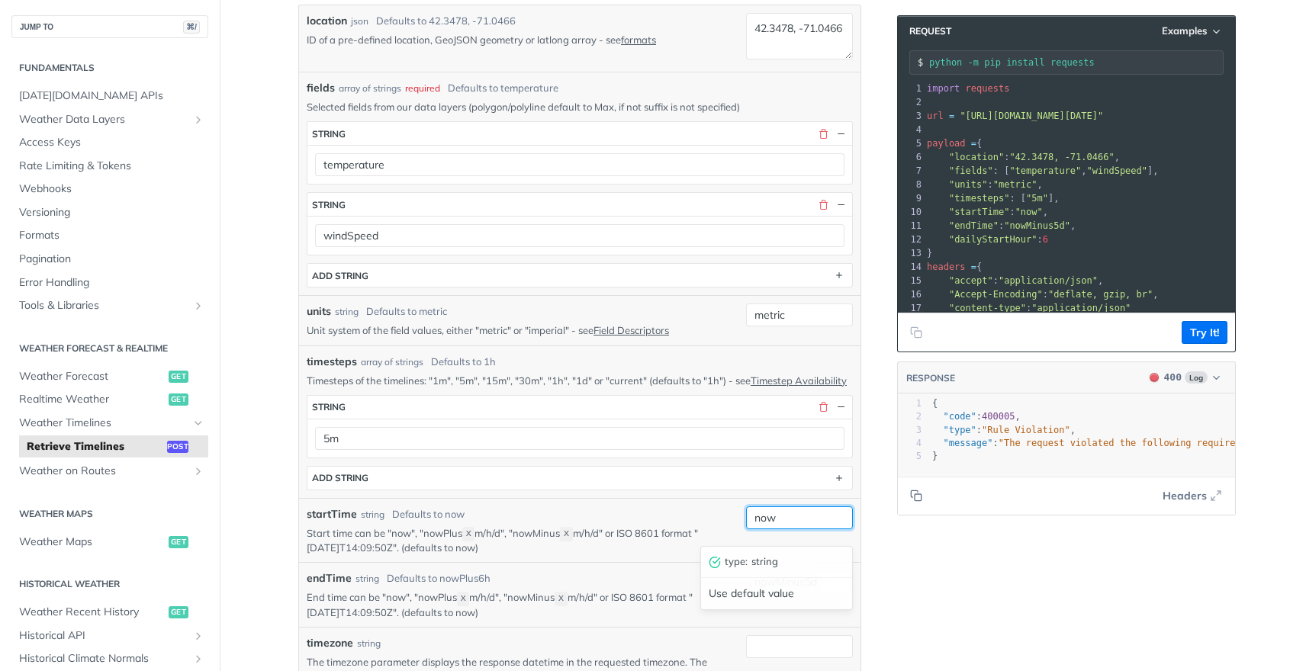
drag, startPoint x: 797, startPoint y: 530, endPoint x: 715, endPoint y: 530, distance: 82.4
click at [715, 530] on div "startTime string Defaults to now Start time can be "now", "nowPlus X m/h/d", "n…" at bounding box center [580, 531] width 546 height 49
paste input "Minus5d"
type input "nowMinus5d"
drag, startPoint x: 825, startPoint y: 597, endPoint x: 773, endPoint y: 599, distance: 51.9
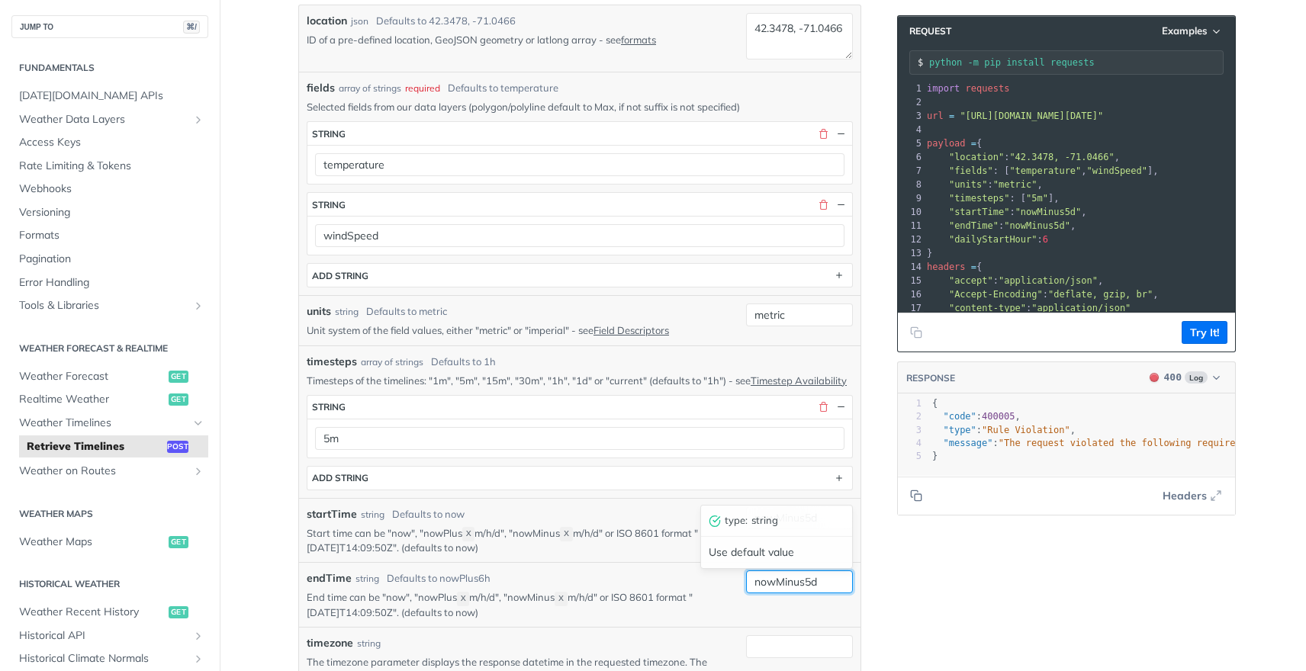
click at [773, 594] on input "nowMinus5d" at bounding box center [799, 582] width 107 height 23
type input "now"
click at [1209, 315] on footer "Try It!" at bounding box center [1066, 332] width 337 height 39
click at [1208, 326] on button "Try It!" at bounding box center [1205, 332] width 46 height 23
